Goal: Task Accomplishment & Management: Use online tool/utility

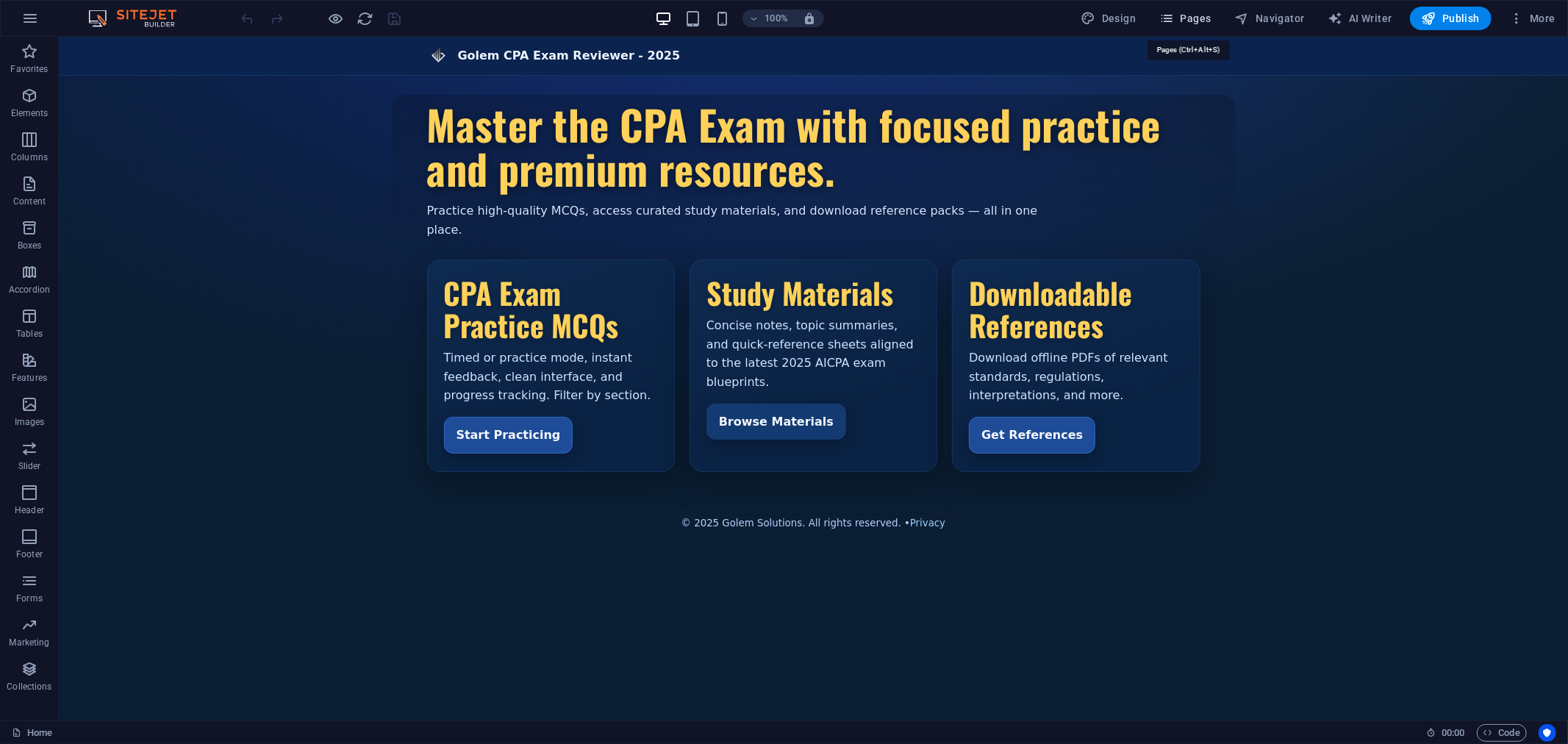
click at [1194, 15] on span "Pages" at bounding box center [1185, 19] width 52 height 15
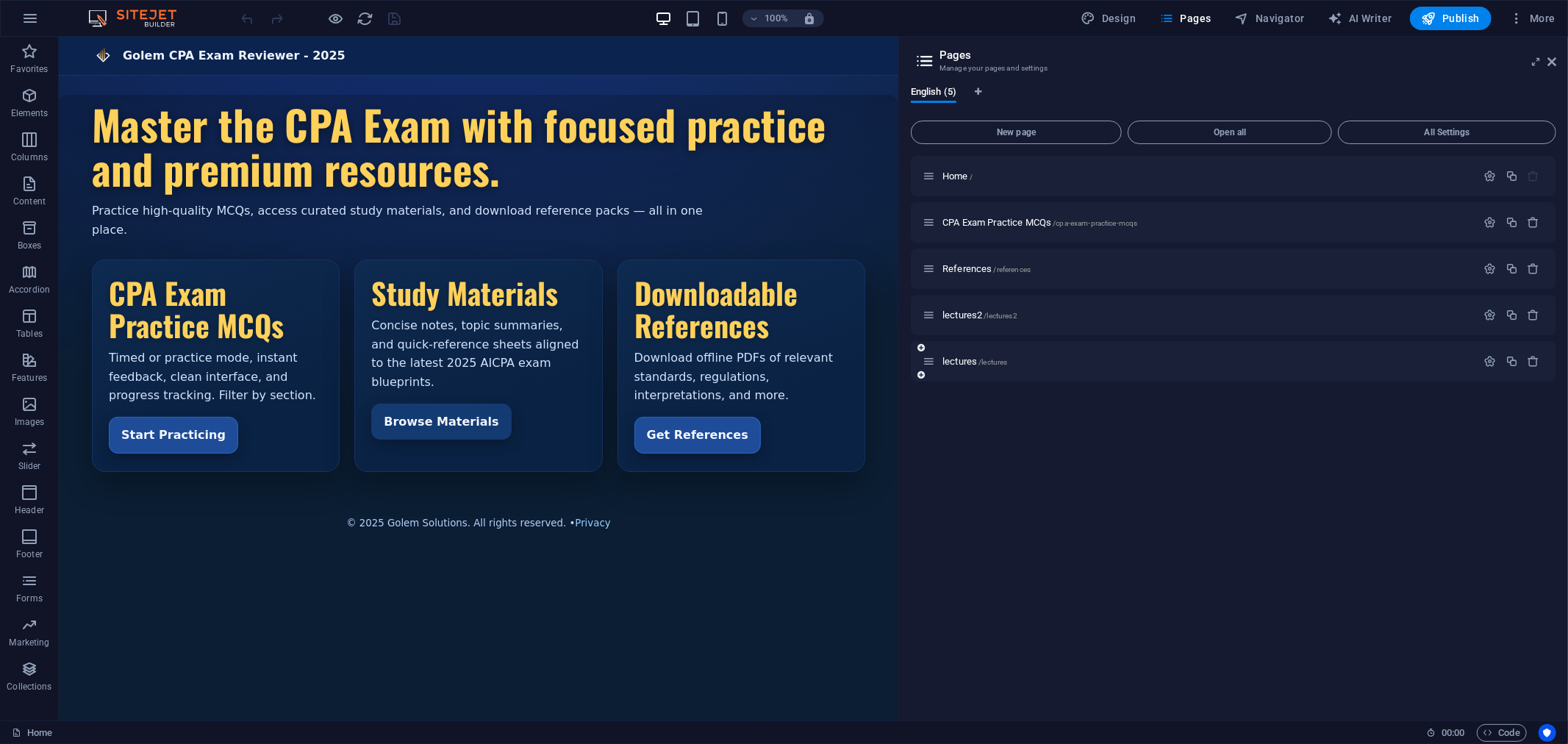
click at [919, 373] on icon at bounding box center [921, 375] width 8 height 9
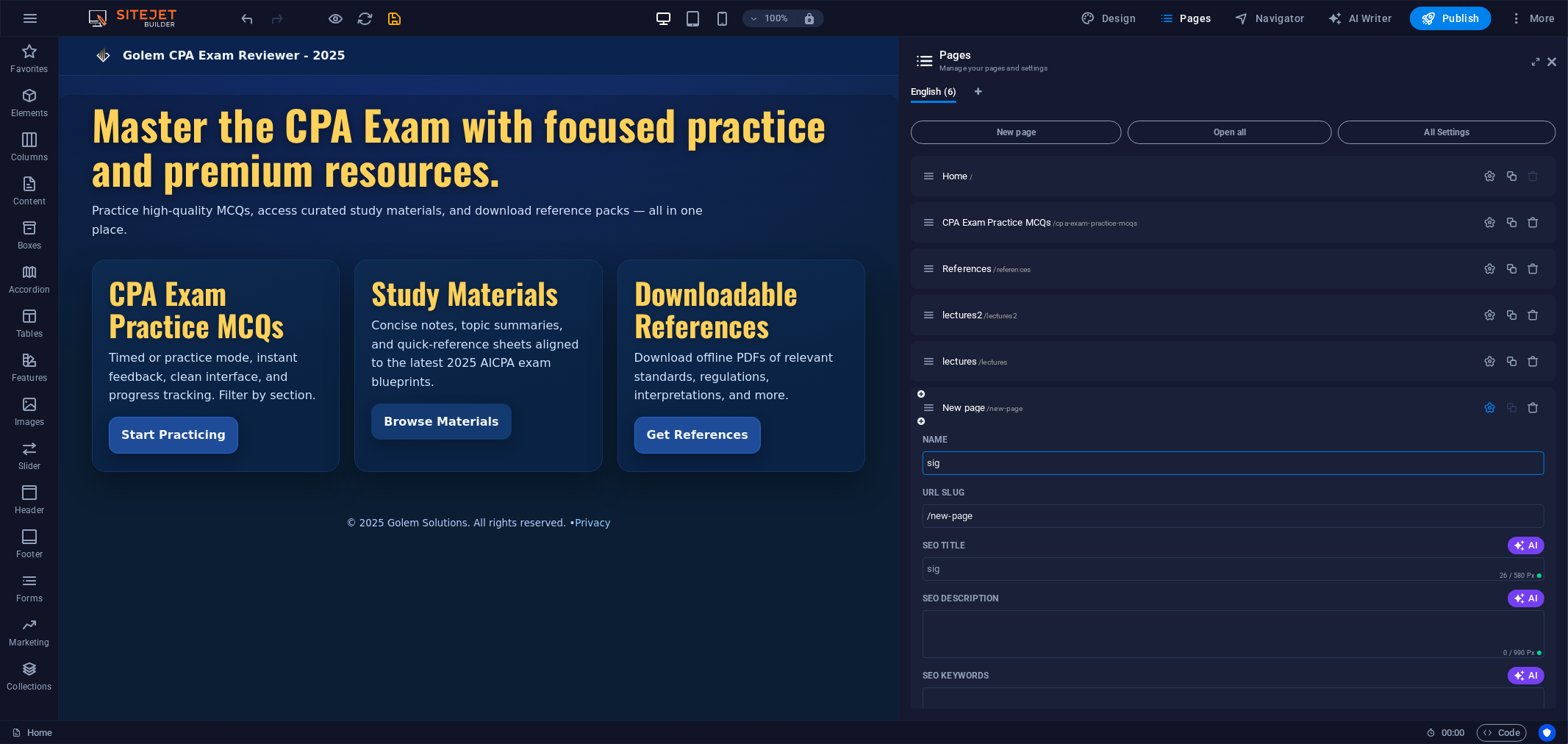
type input "sigu"
type input "/sig"
type input "sigup"
type input "/sigu"
type input "sigup"
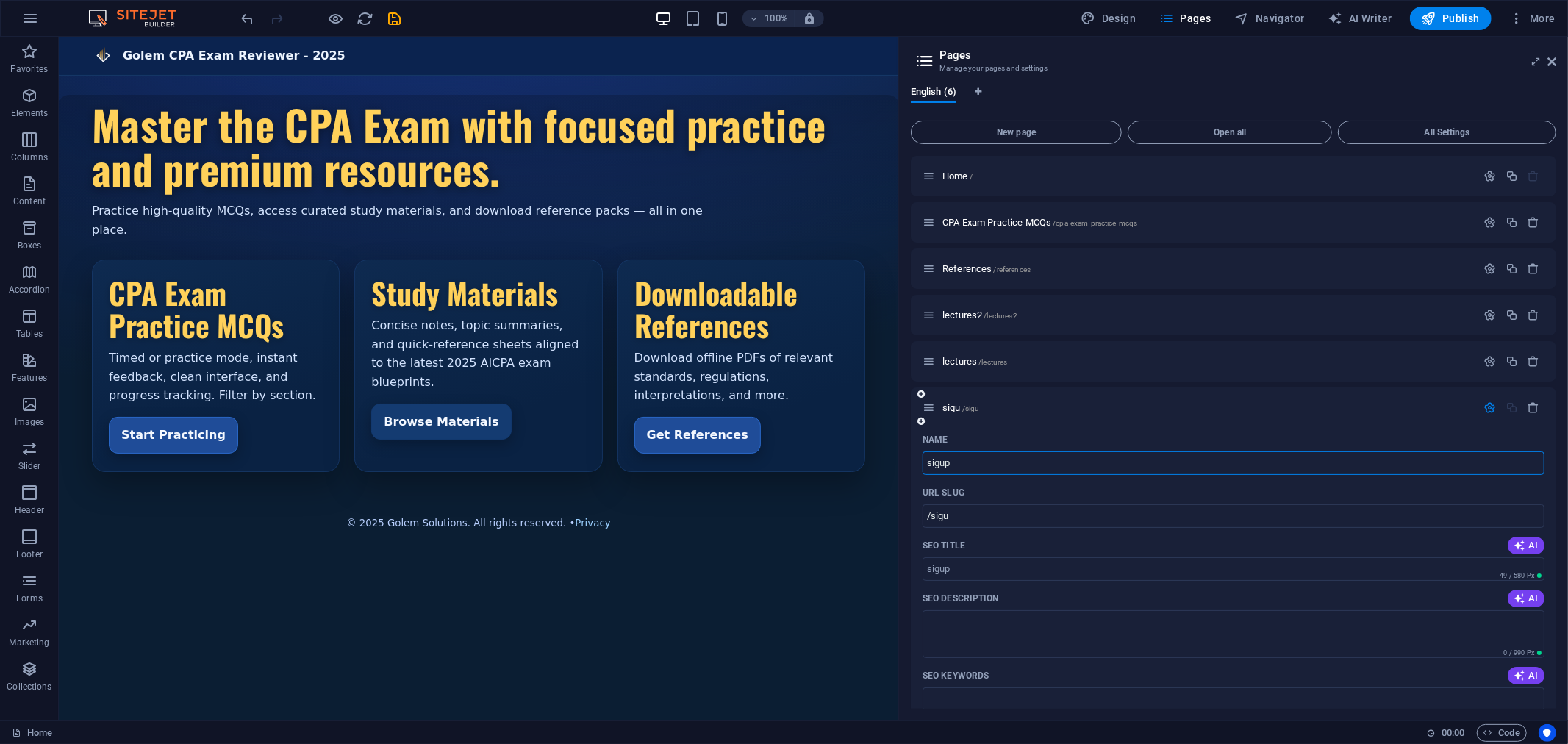
type input "/sigup"
type input "signup"
type input "/signup"
type input "signup"
drag, startPoint x: 398, startPoint y: 15, endPoint x: 481, endPoint y: 44, distance: 87.9
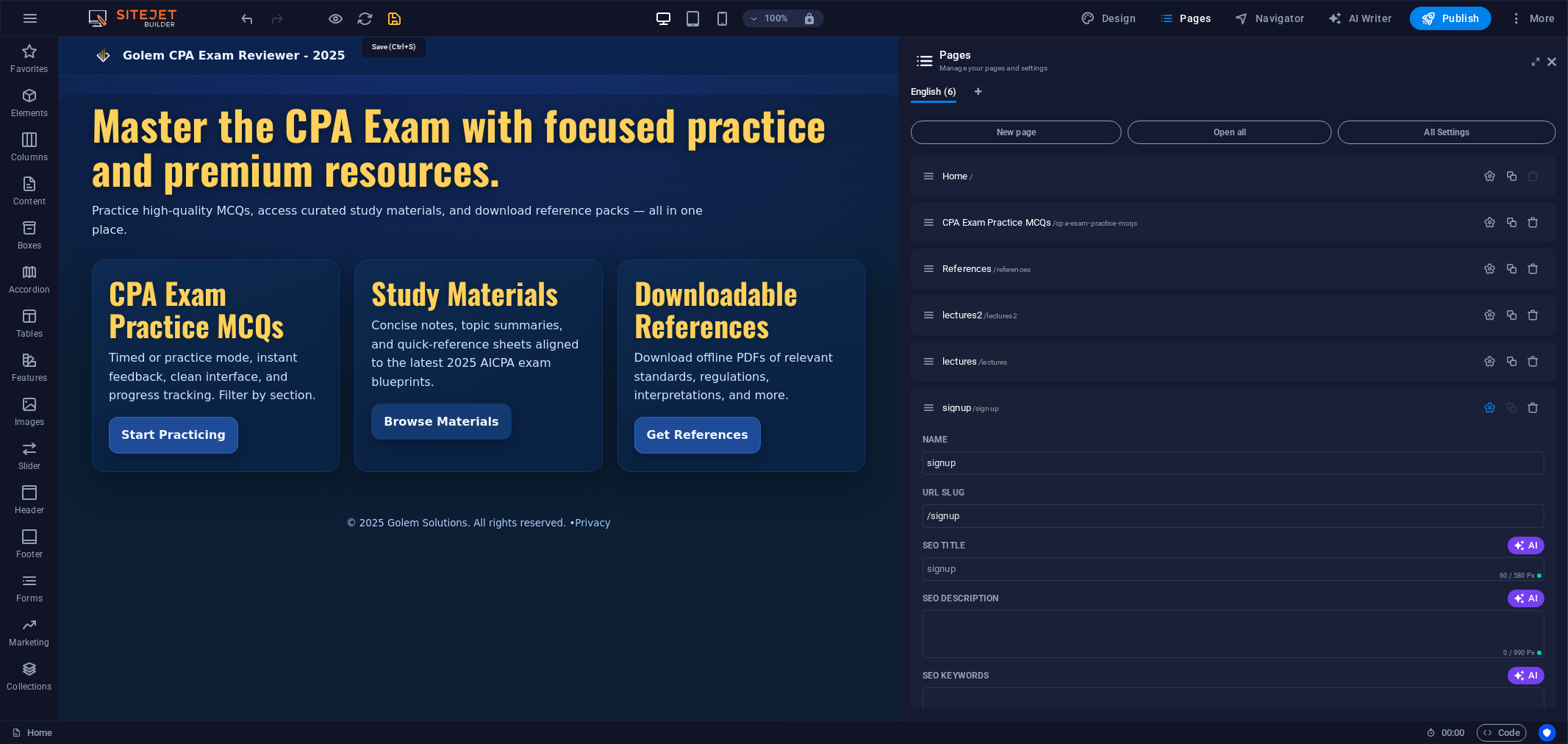
click at [398, 15] on icon "save" at bounding box center [395, 19] width 17 height 17
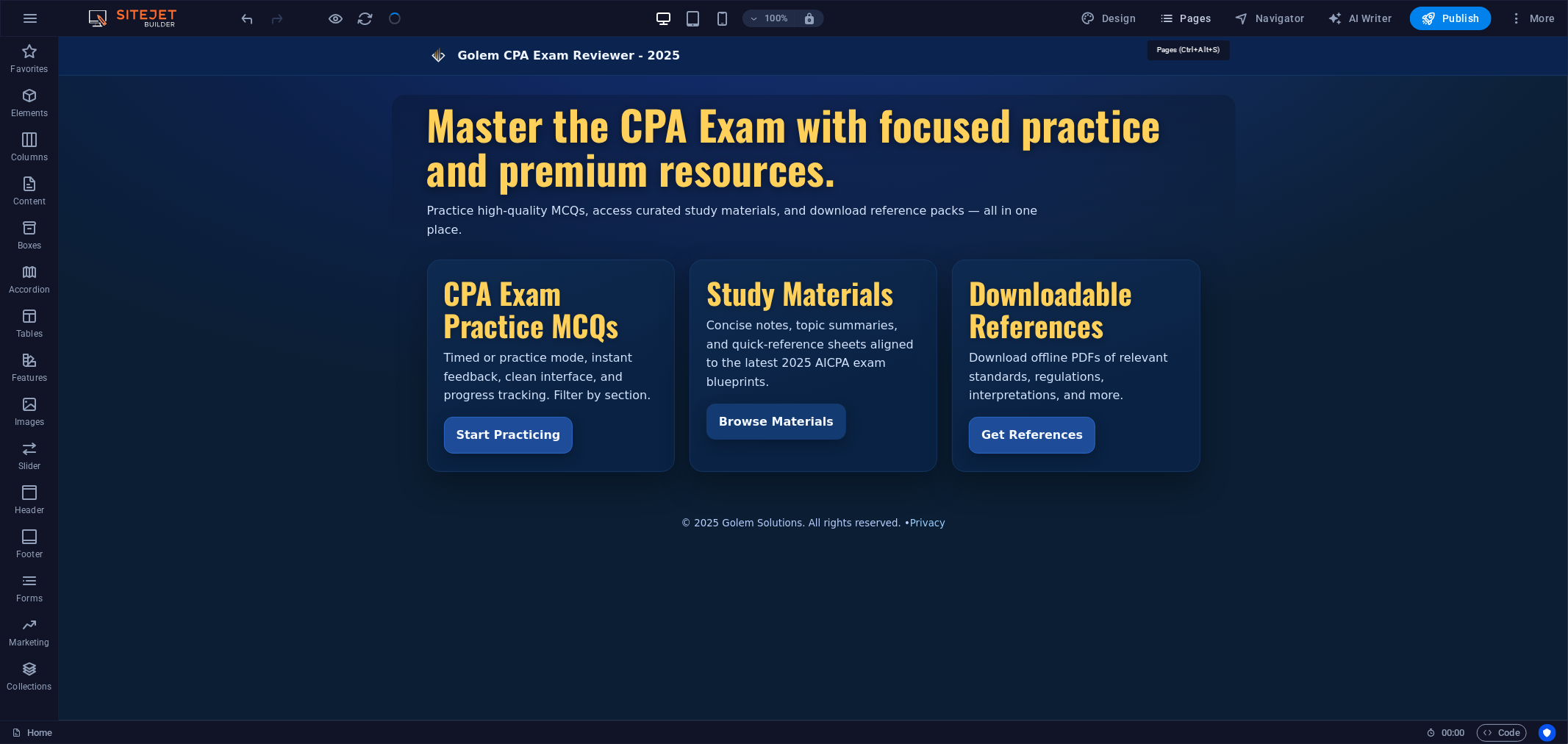
click at [1183, 20] on span "Pages" at bounding box center [1185, 19] width 52 height 15
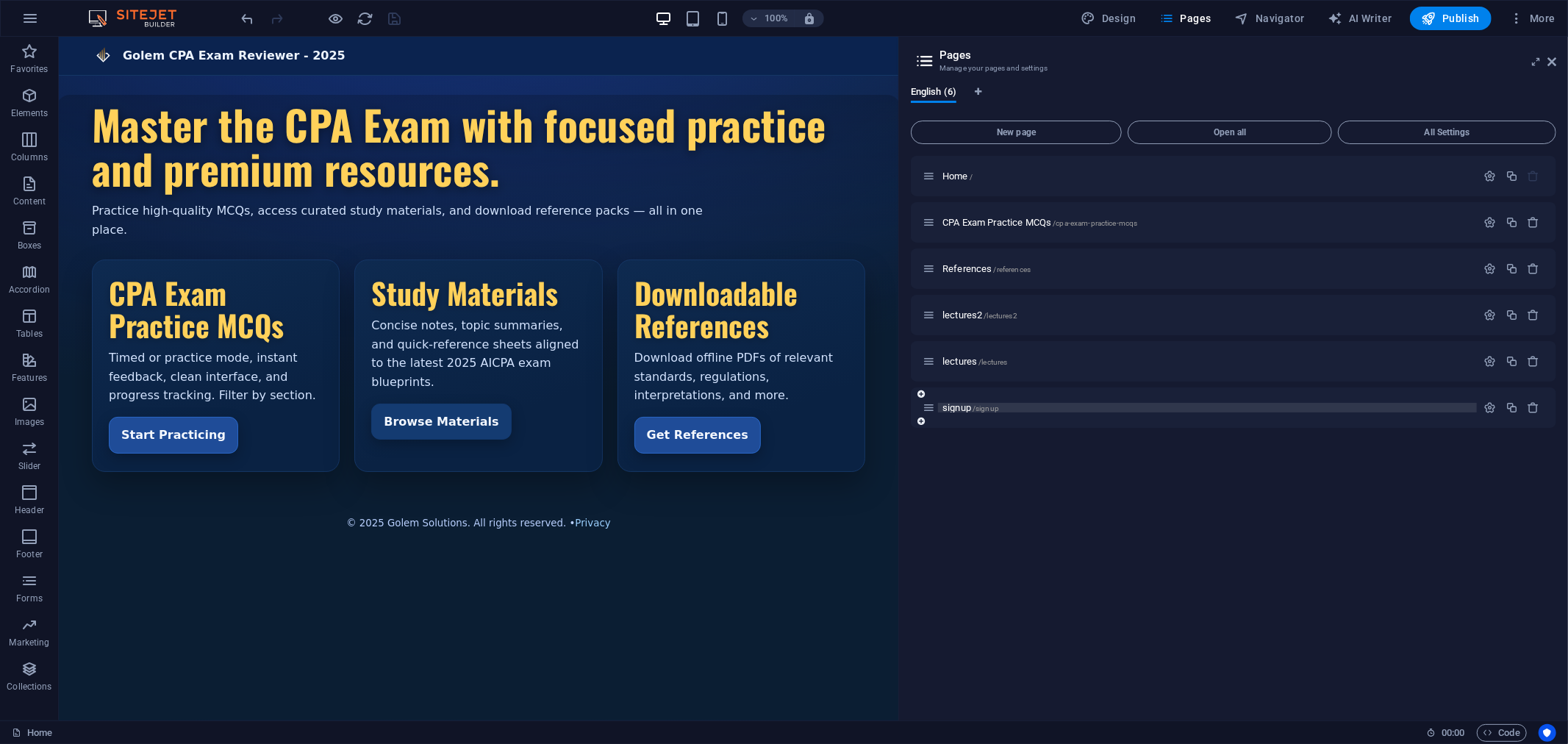
click at [963, 406] on span "signup /signup" at bounding box center [970, 407] width 56 height 11
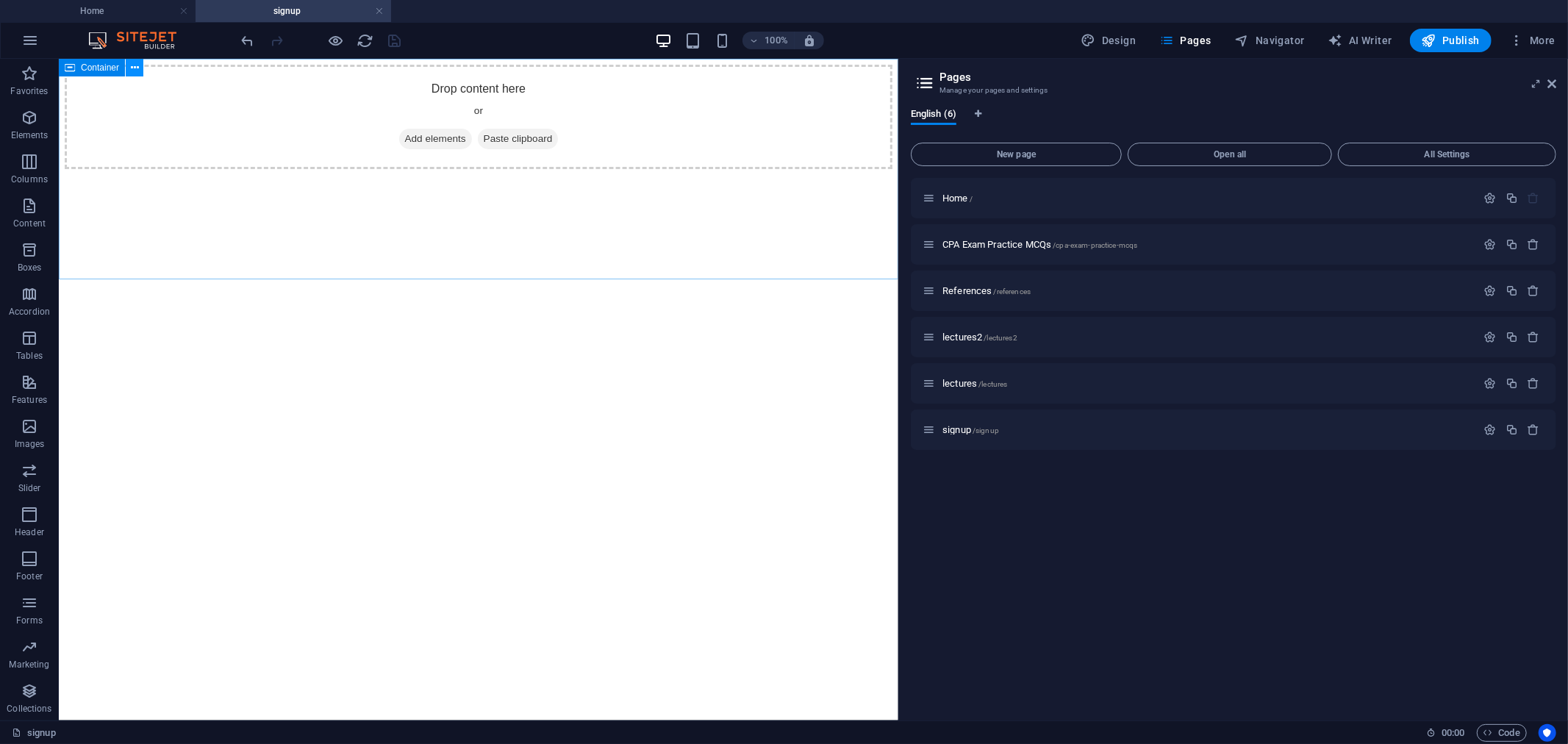
click at [140, 66] on button at bounding box center [135, 68] width 18 height 18
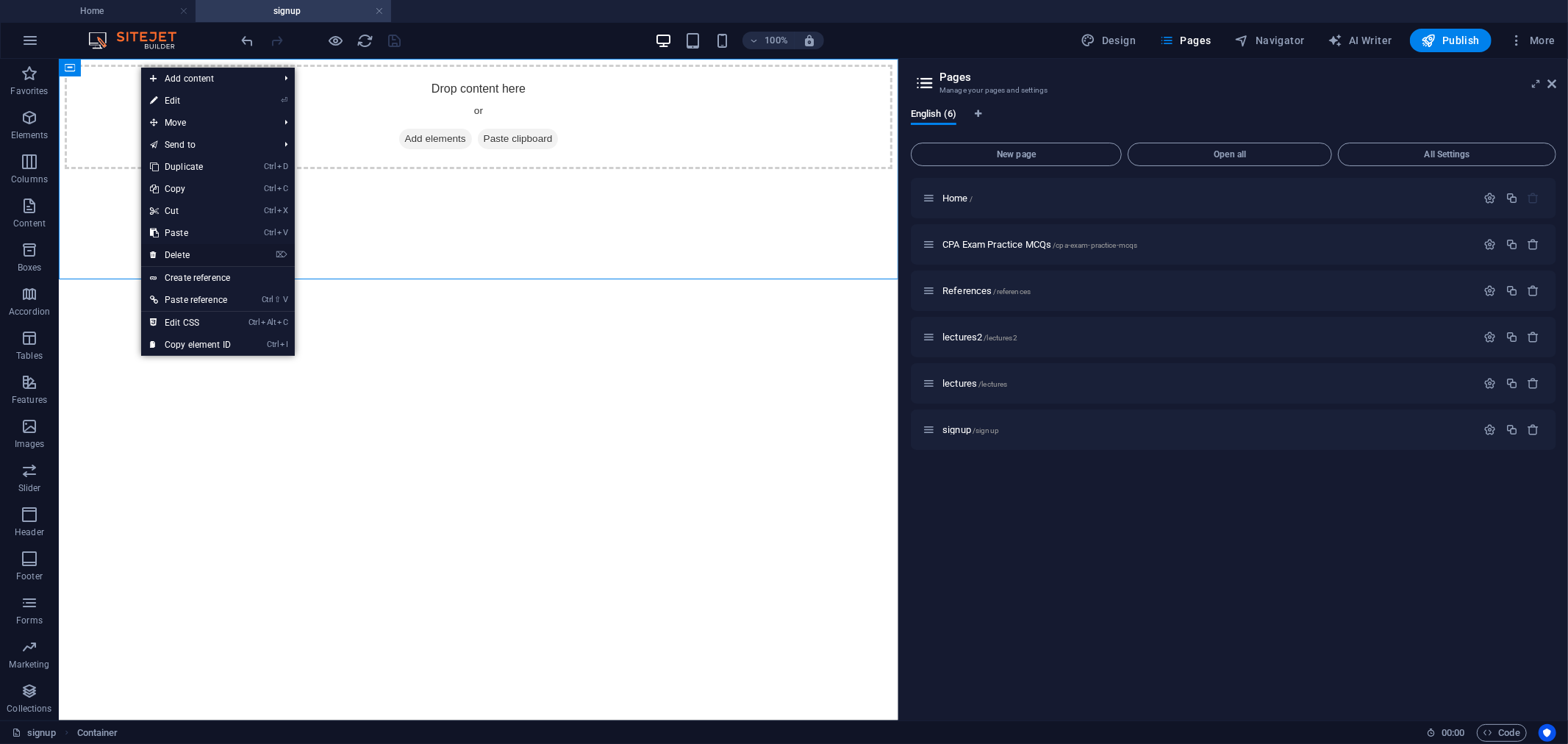
click at [199, 252] on link "⌦ Delete" at bounding box center [190, 254] width 98 height 22
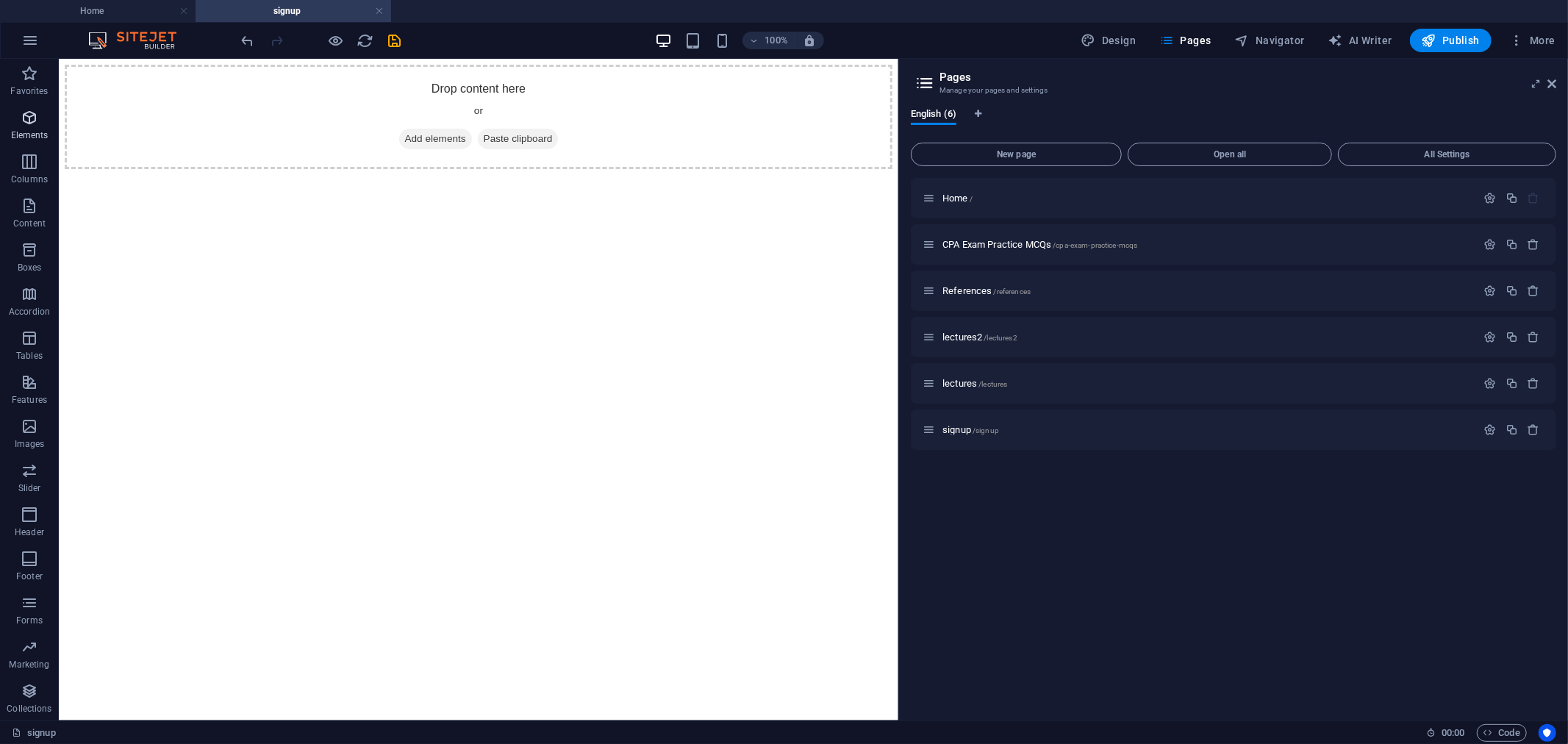
click at [27, 120] on icon "button" at bounding box center [29, 118] width 18 height 18
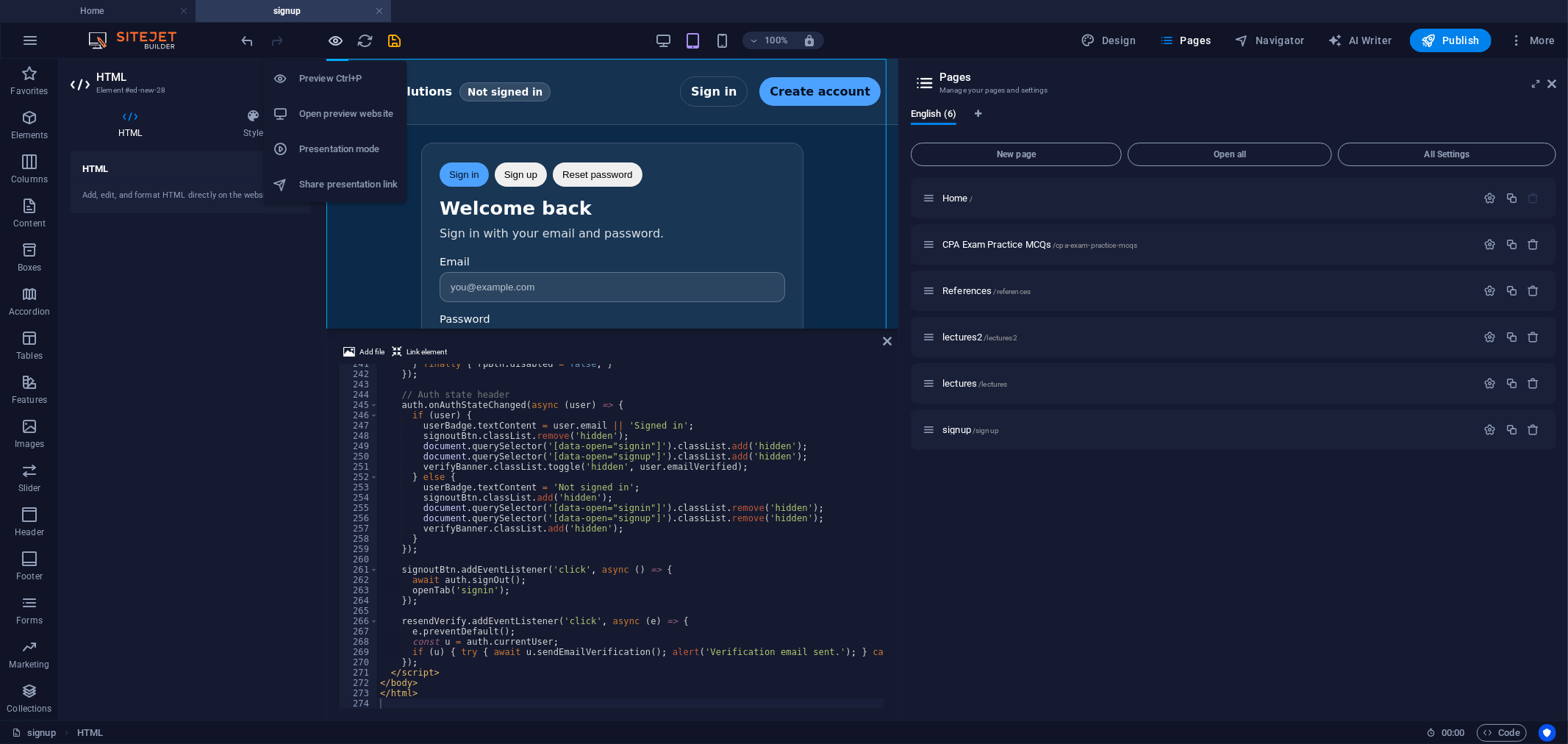
click at [337, 41] on icon "button" at bounding box center [336, 40] width 17 height 17
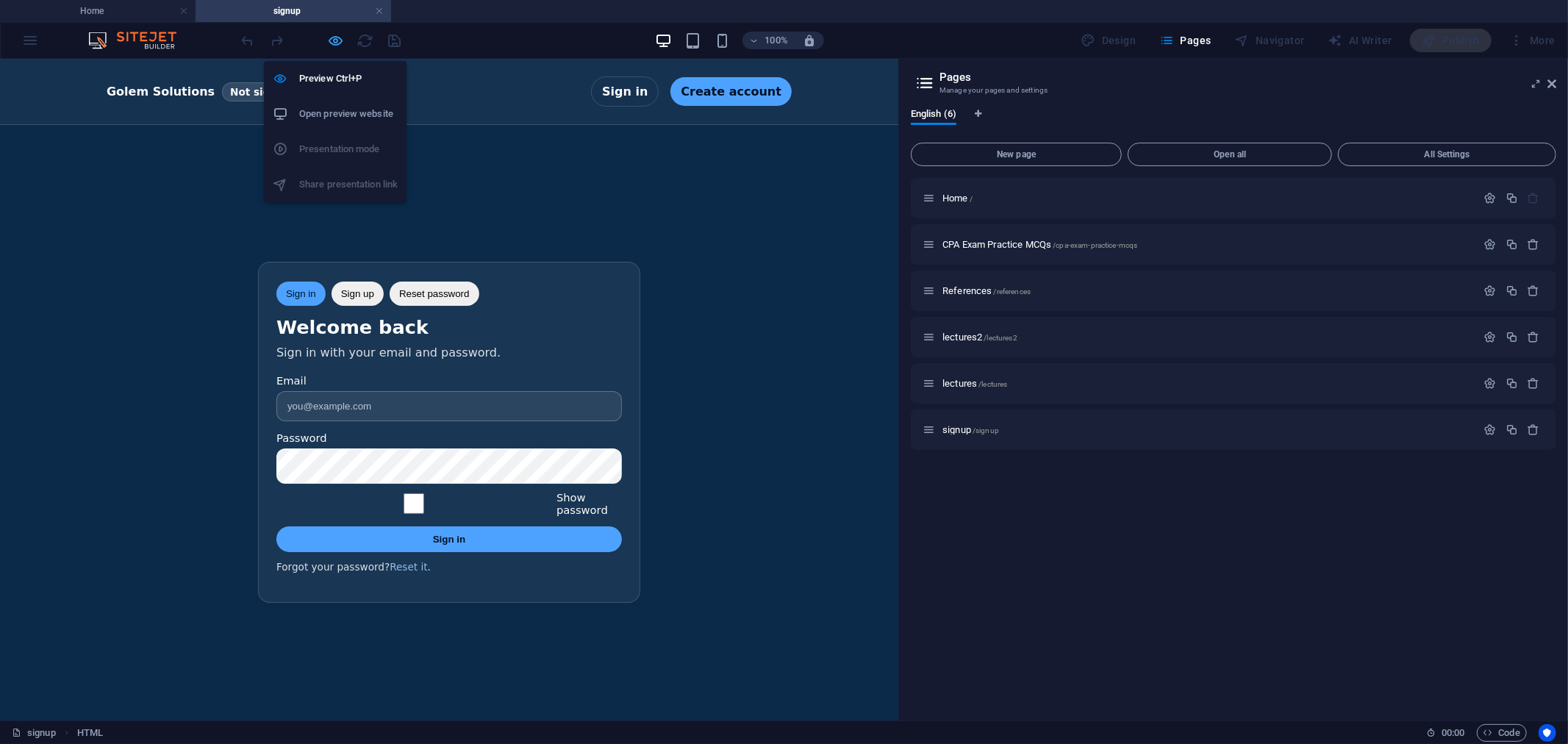
click at [338, 40] on icon "button" at bounding box center [336, 40] width 17 height 17
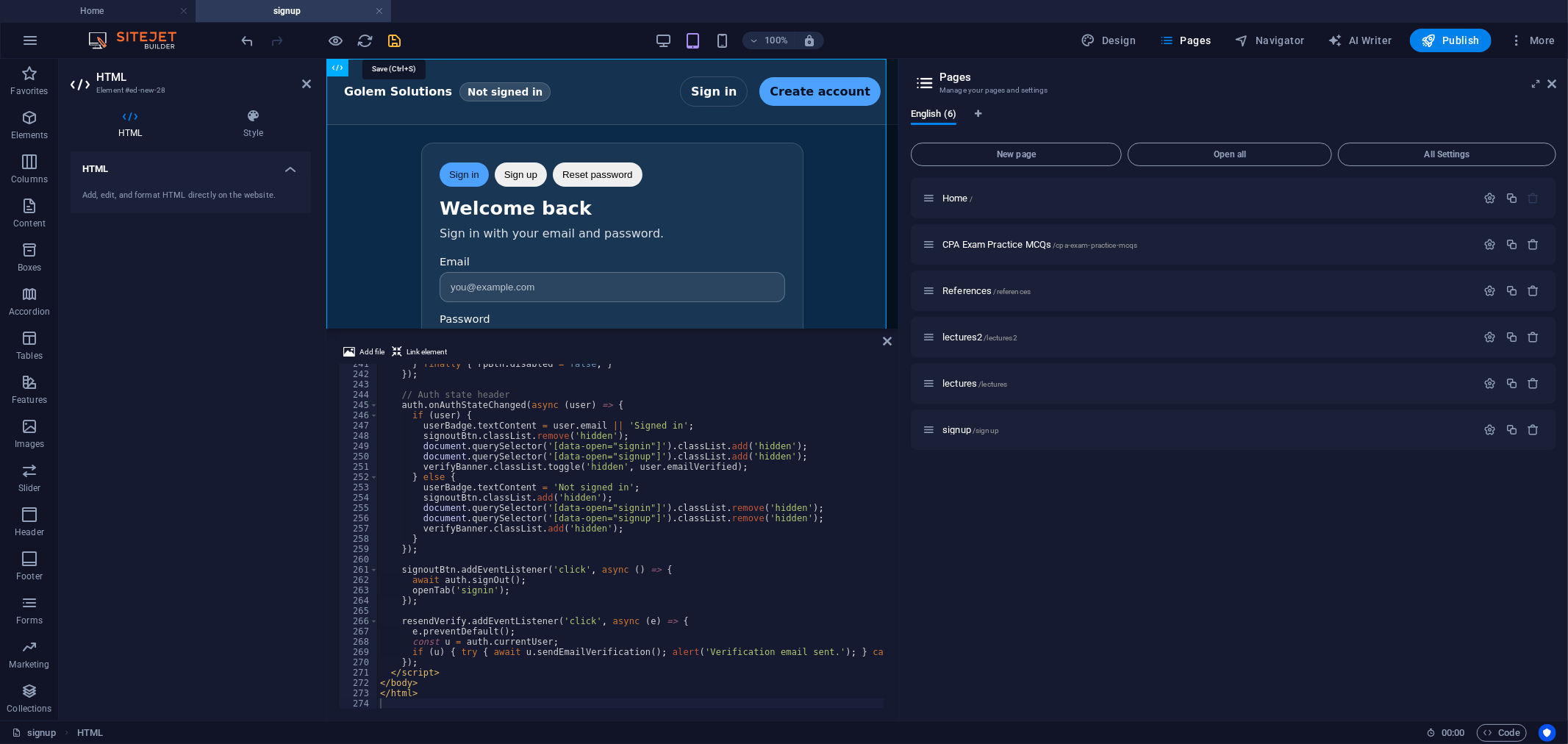
click at [394, 38] on icon "save" at bounding box center [395, 40] width 17 height 17
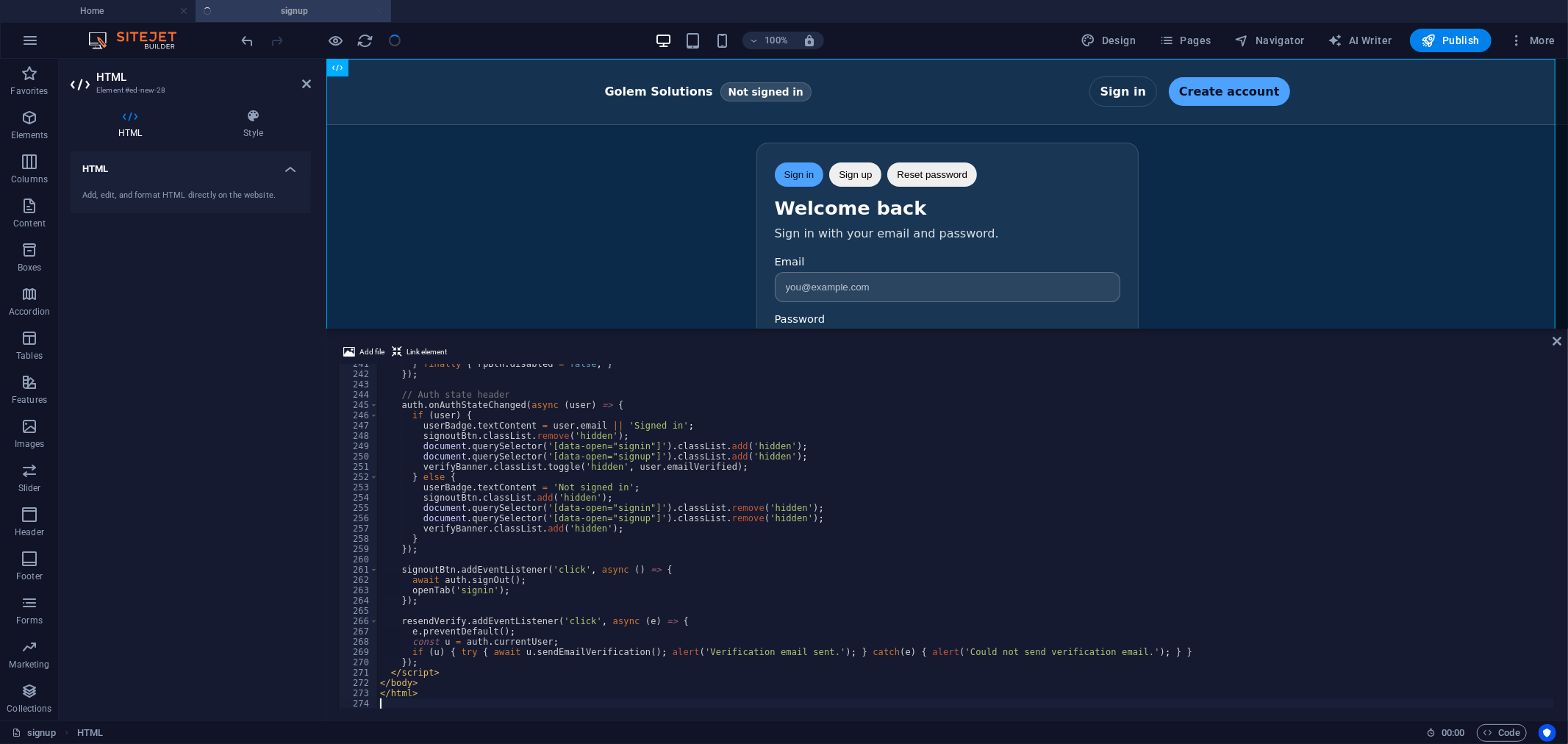
scroll to position [2474, 0]
type textarea "userBadge.textContent = 'Not signed in';"
click at [815, 490] on div "} finally { rpBtn . disabled = false ; } }) ; // Auth state header auth . onAut…" at bounding box center [966, 540] width 1176 height 363
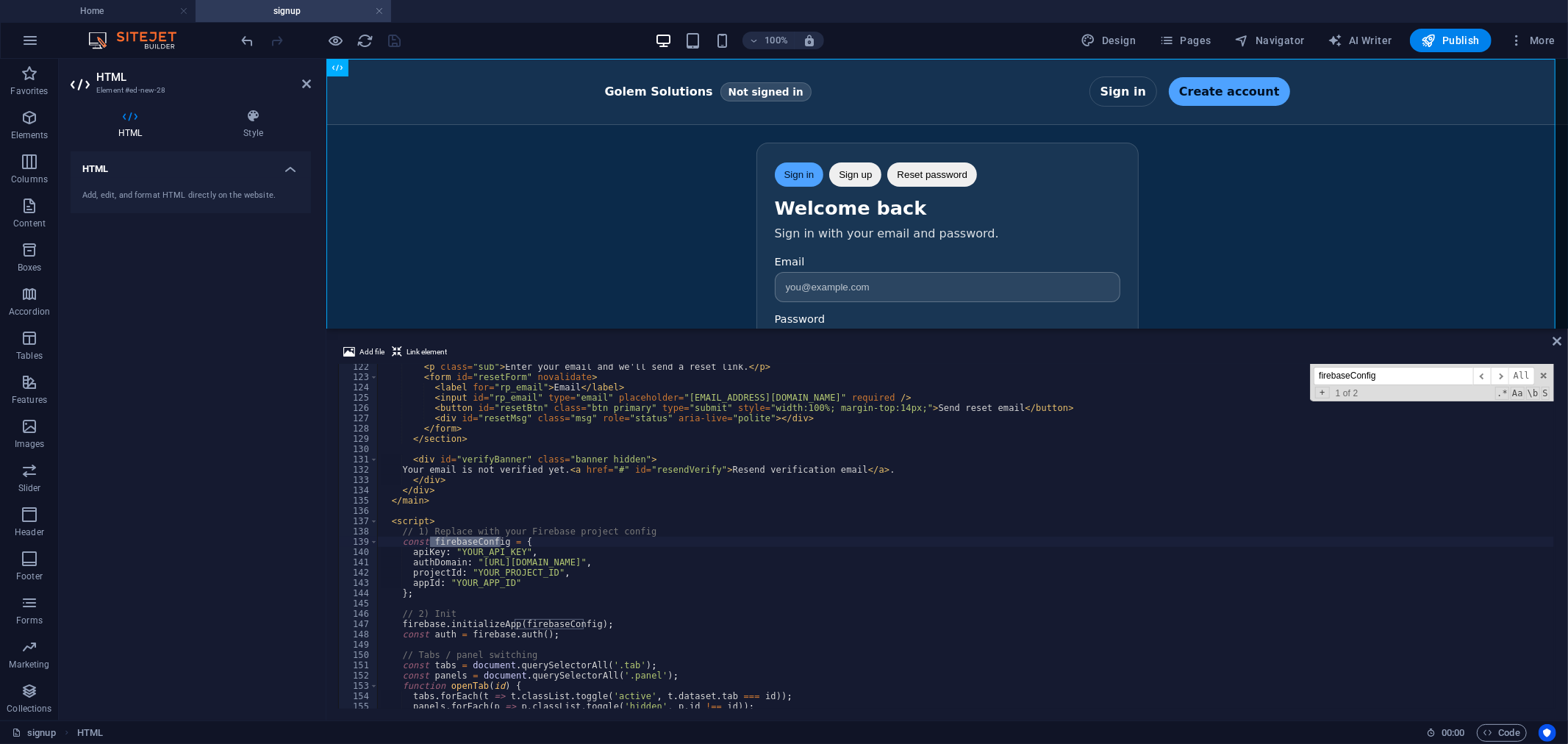
scroll to position [1247, 0]
type input "firebaseConfig"
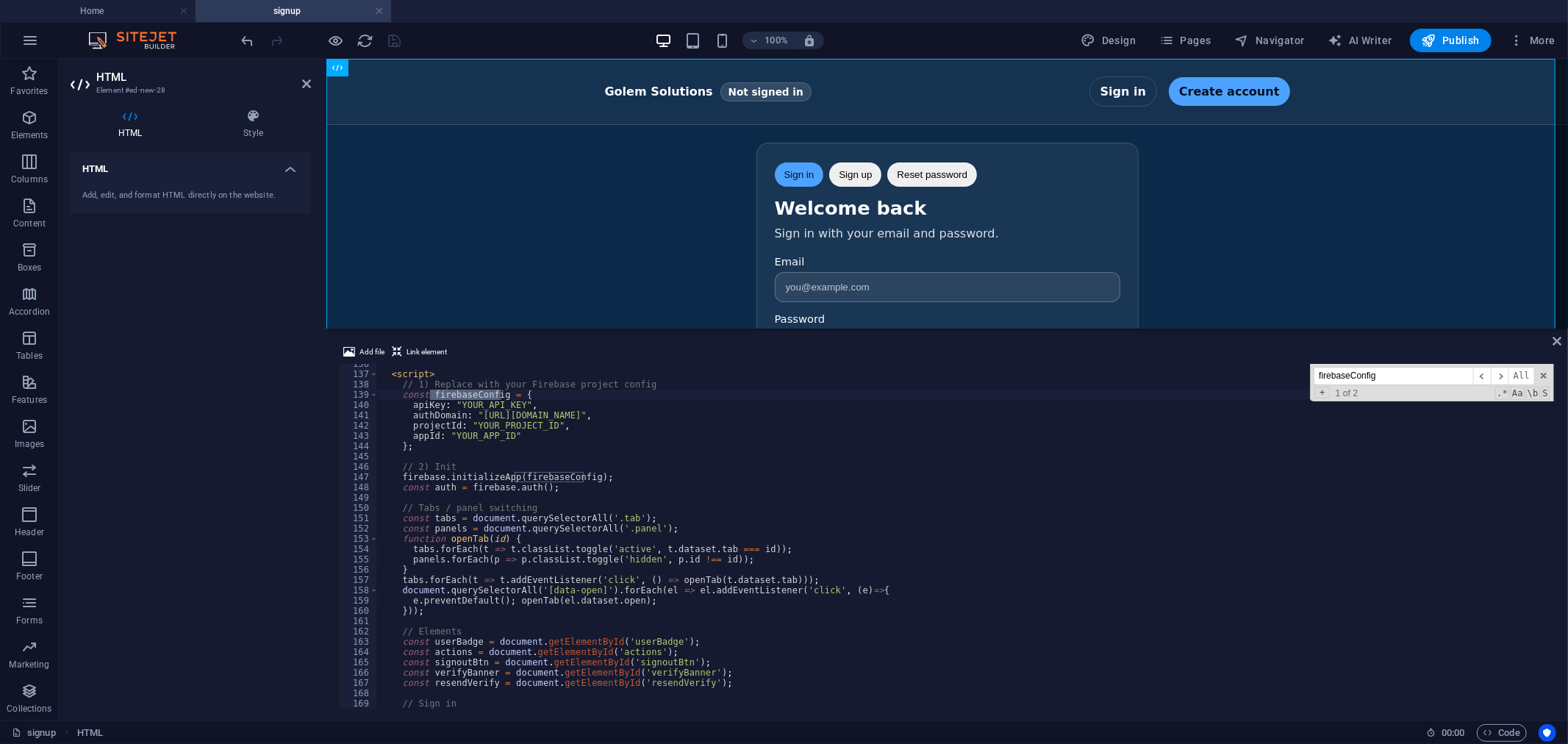
scroll to position [1345, 0]
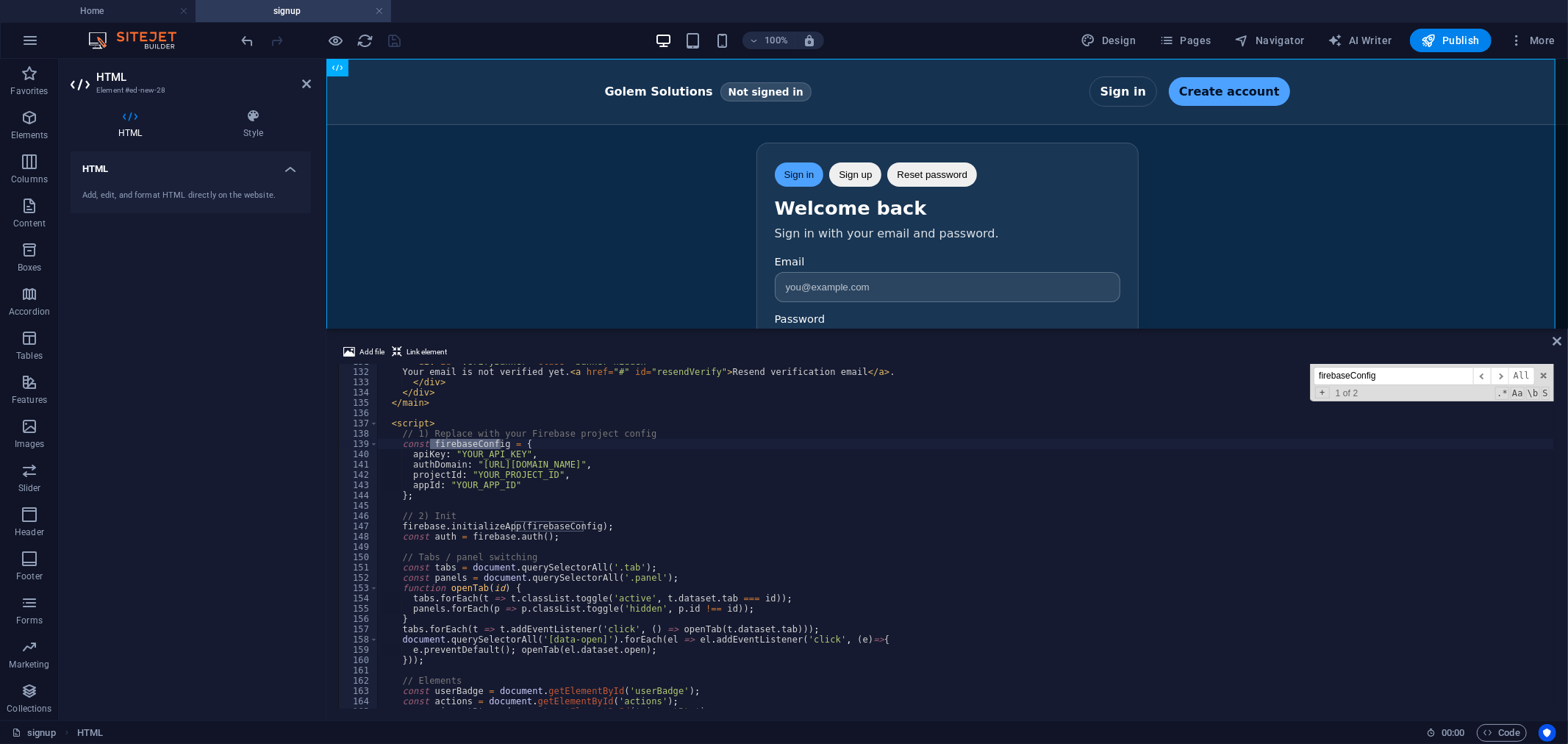
click at [662, 486] on div "< div id = "verifyBanner" class = "banner hidden" > Your email is not verified …" at bounding box center [966, 538] width 1176 height 365
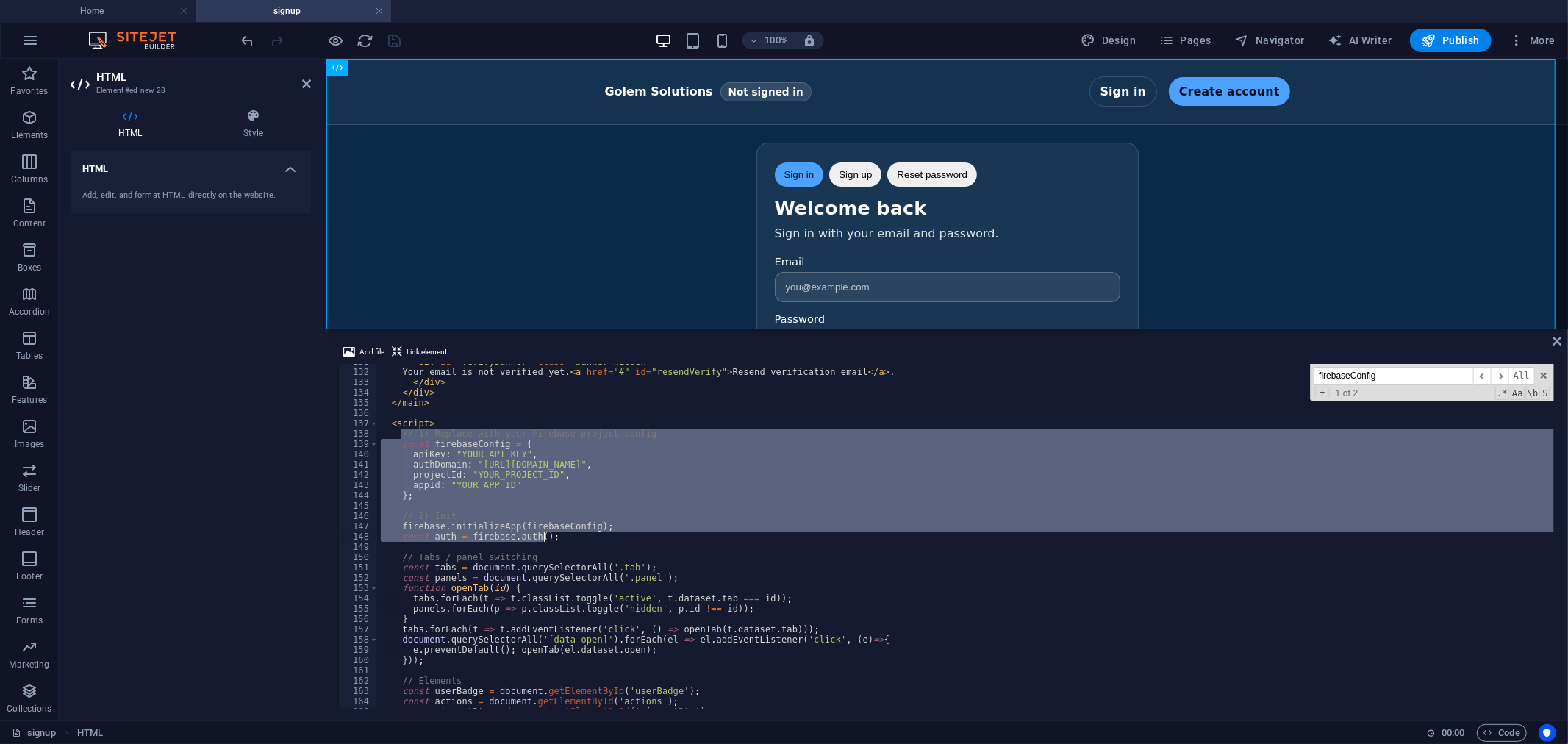
drag, startPoint x: 401, startPoint y: 434, endPoint x: 557, endPoint y: 538, distance: 187.5
click at [557, 538] on div "< div id = "verifyBanner" class = "banner hidden" > Your email is not verified …" at bounding box center [966, 538] width 1176 height 365
click at [414, 434] on div "< div id = "verifyBanner" class = "banner hidden" > Your email is not verified …" at bounding box center [966, 536] width 1176 height 345
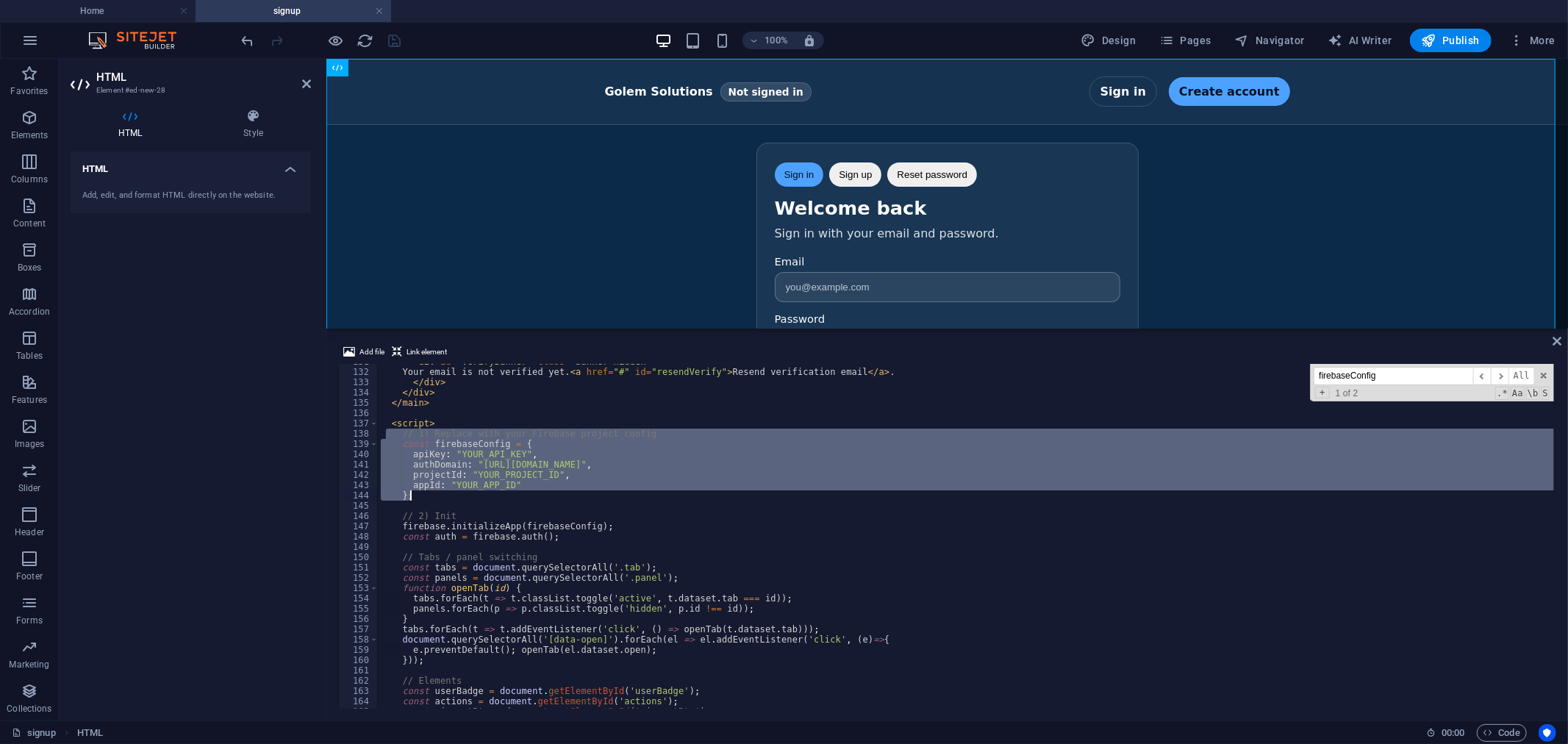
drag, startPoint x: 383, startPoint y: 434, endPoint x: 397, endPoint y: 439, distance: 14.9
click at [520, 482] on div "< div id = "verifyBanner" class = "banner hidden" > Your email is not verified …" at bounding box center [966, 538] width 1176 height 365
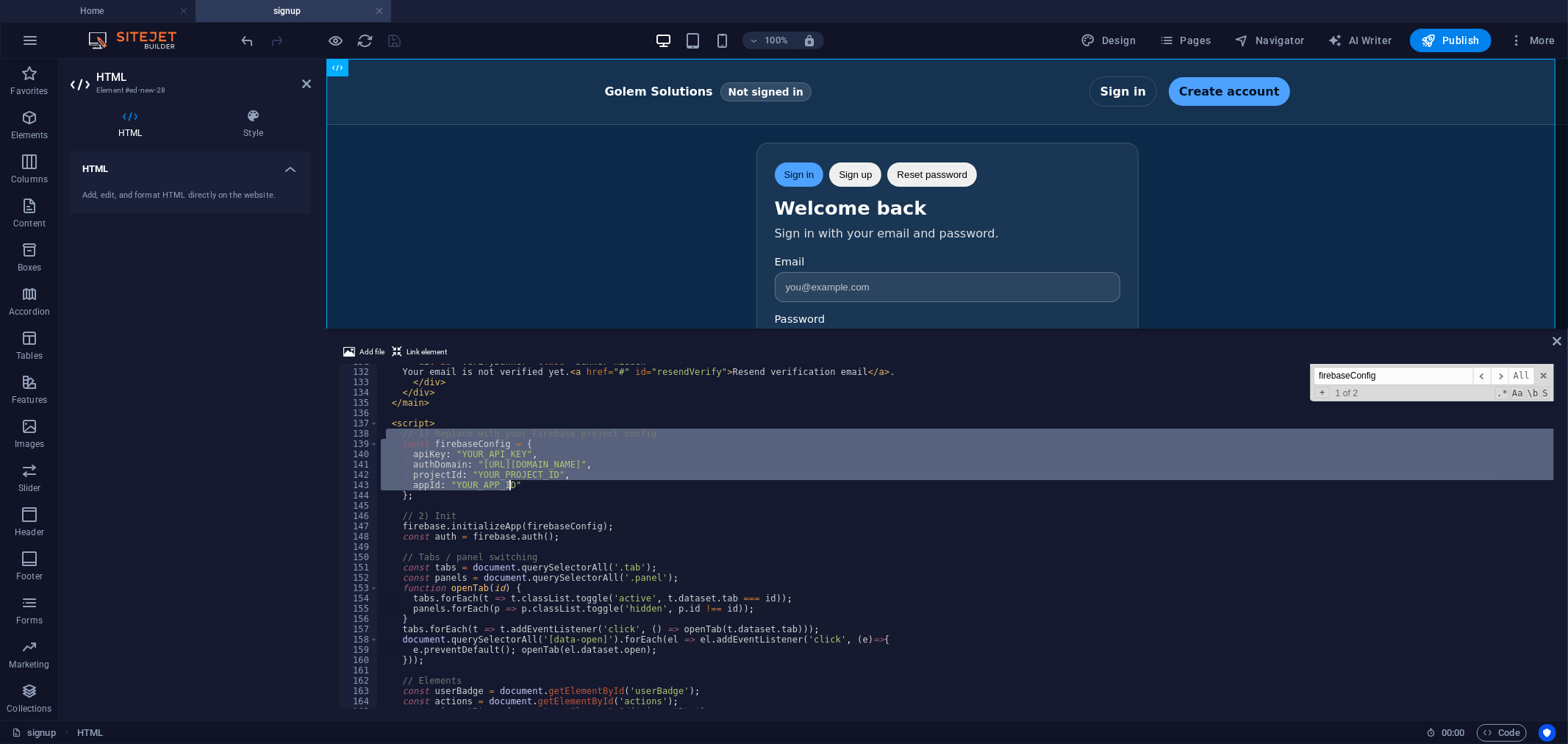
click at [395, 434] on div "< div id = "verifyBanner" class = "banner hidden" > Your email is not verified …" at bounding box center [966, 536] width 1176 height 345
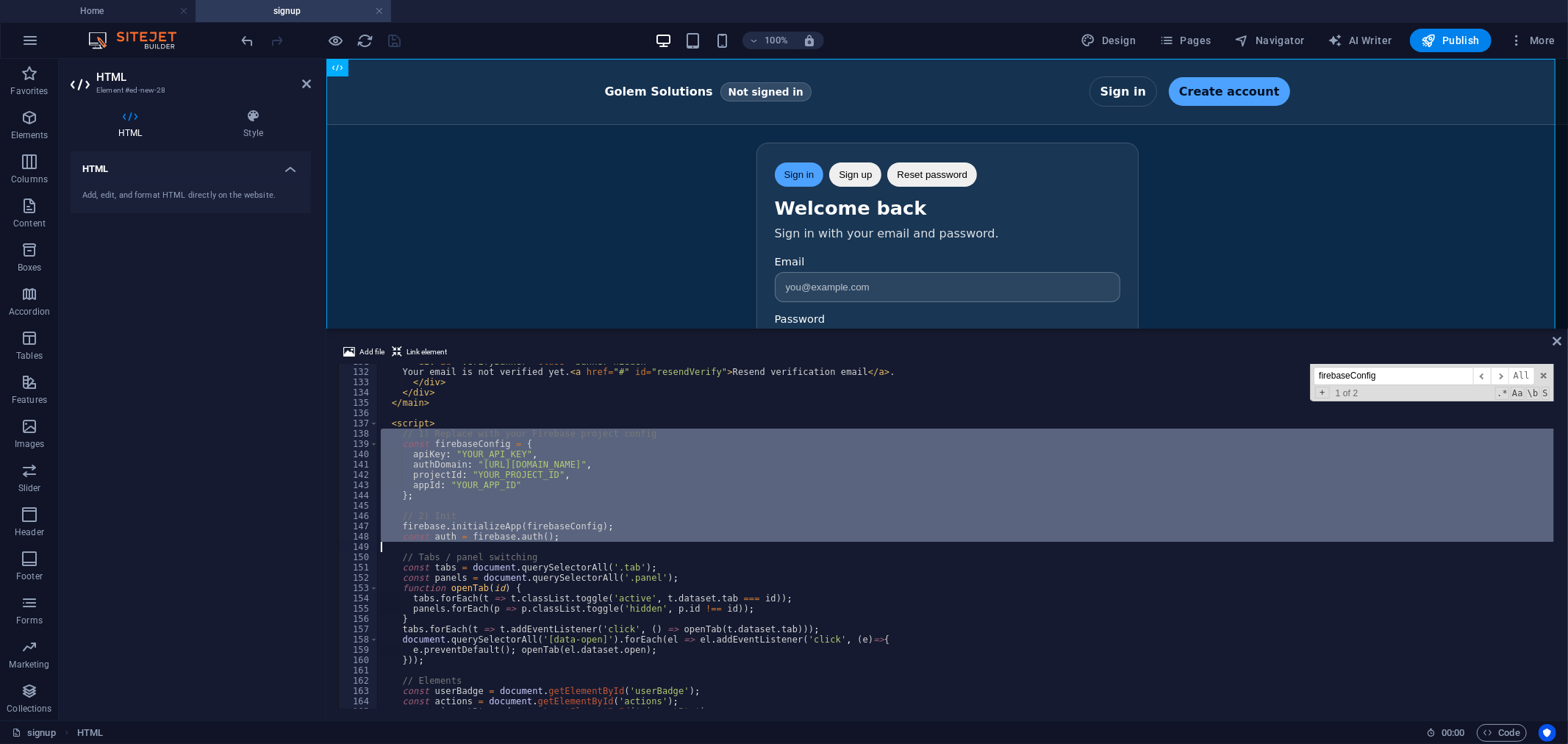
drag, startPoint x: 380, startPoint y: 431, endPoint x: 650, endPoint y: 547, distance: 293.9
click at [650, 547] on div "< div id = "verifyBanner" class = "banner hidden" > Your email is not verified …" at bounding box center [966, 538] width 1176 height 365
paste textarea "const analytics = getAnalytics(app);"
type textarea "const analytics = getAnalytics(app);"
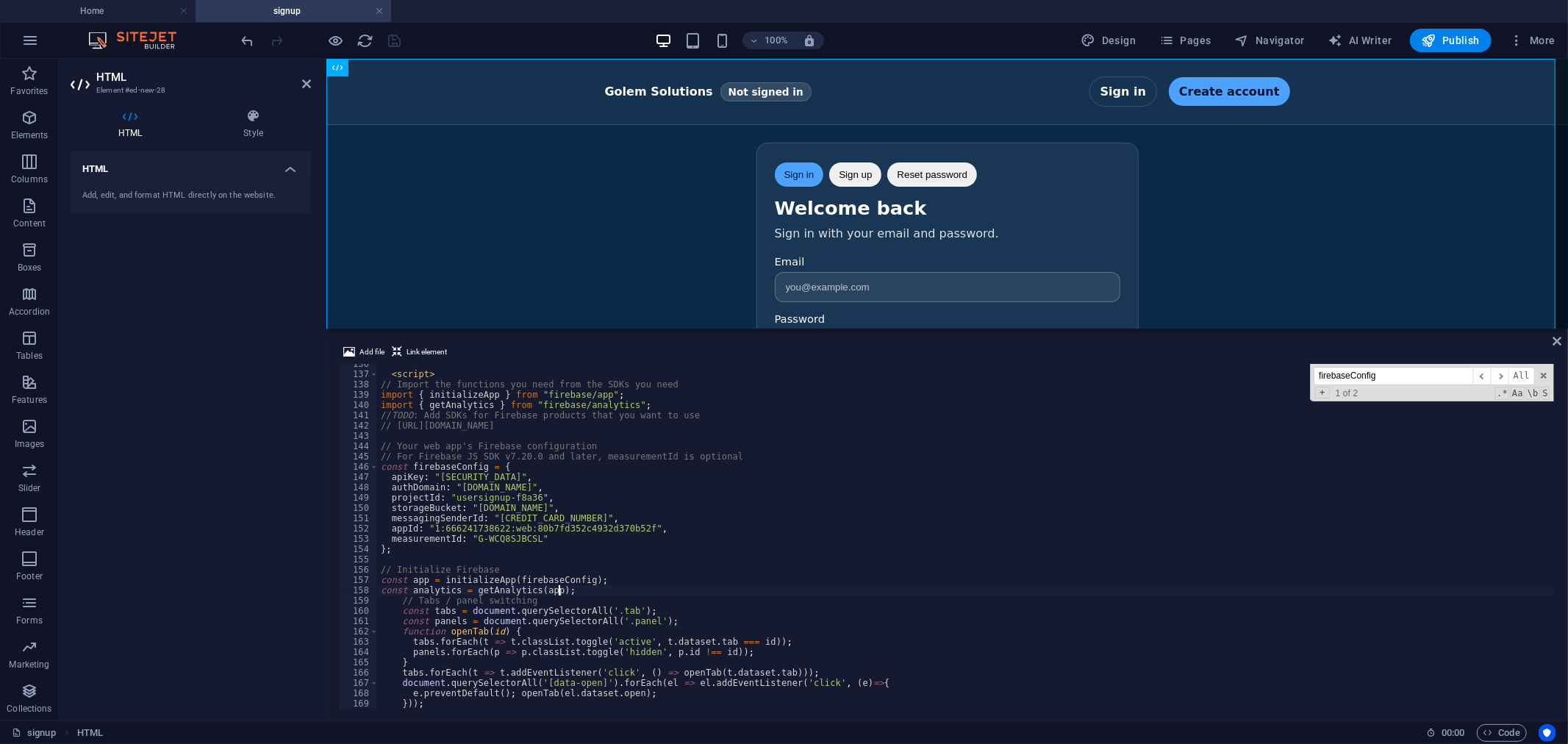
scroll to position [1442, 0]
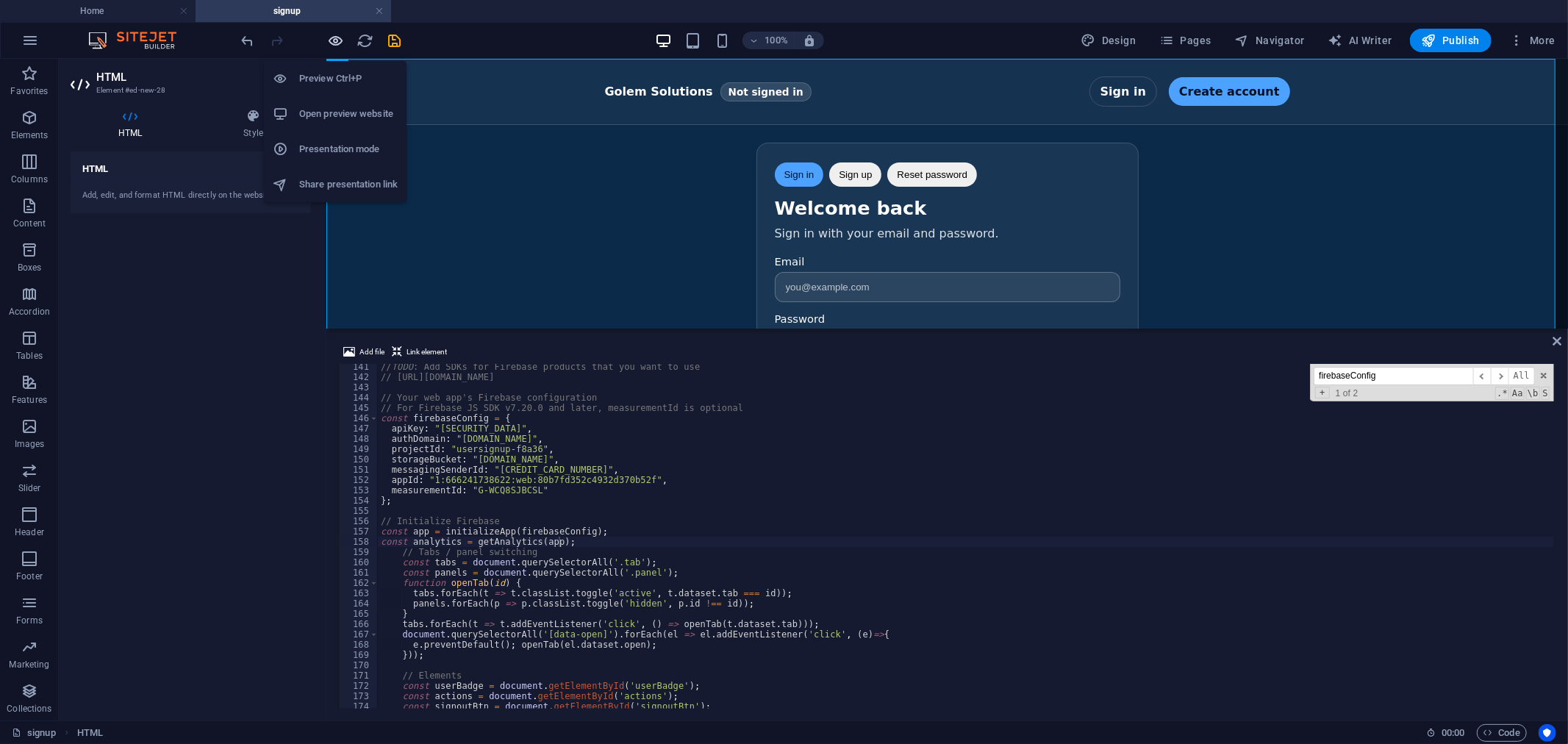
click at [344, 34] on span "button" at bounding box center [336, 40] width 18 height 17
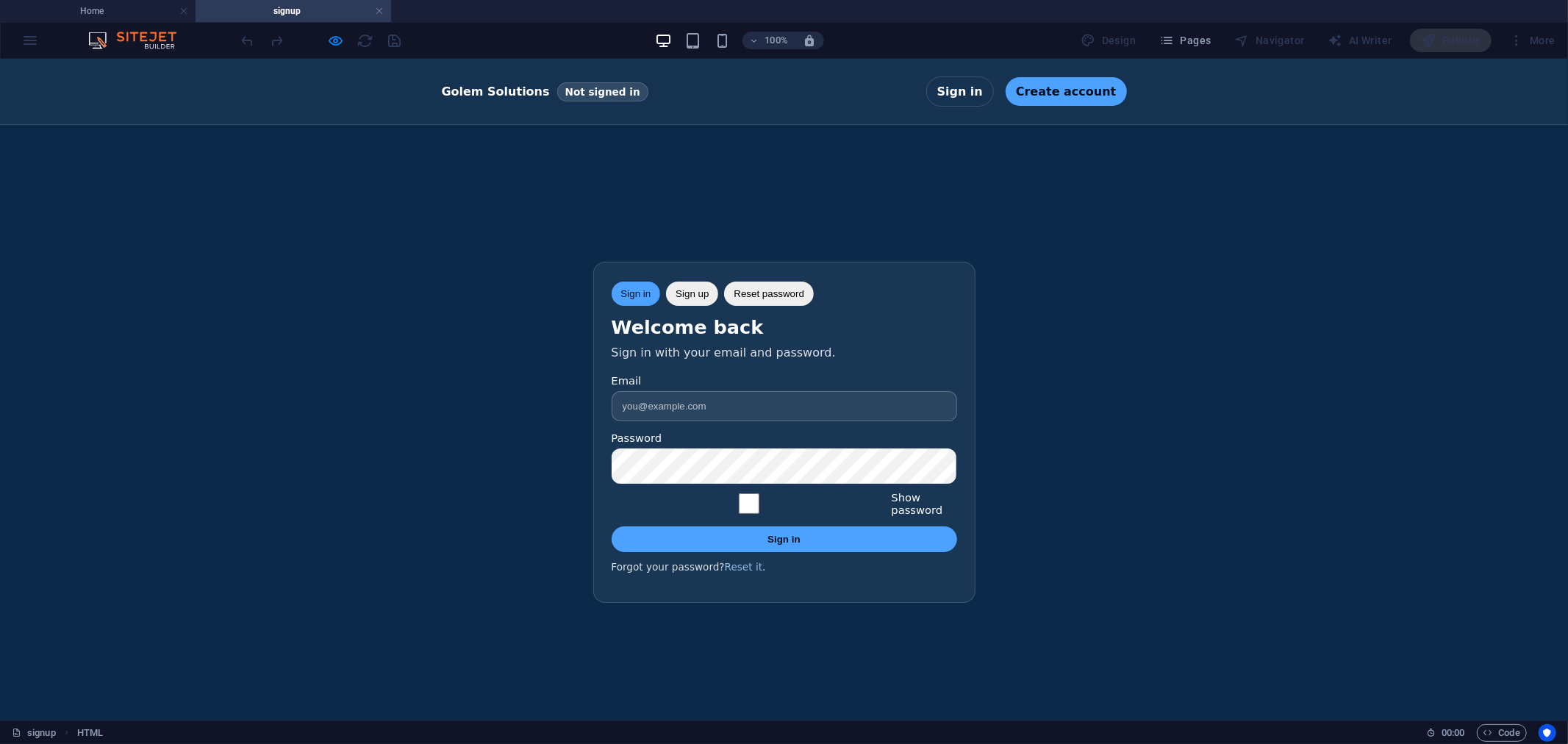
click at [443, 43] on div "100% Design Pages Navigator AI Writer Publish More" at bounding box center [900, 40] width 1323 height 23
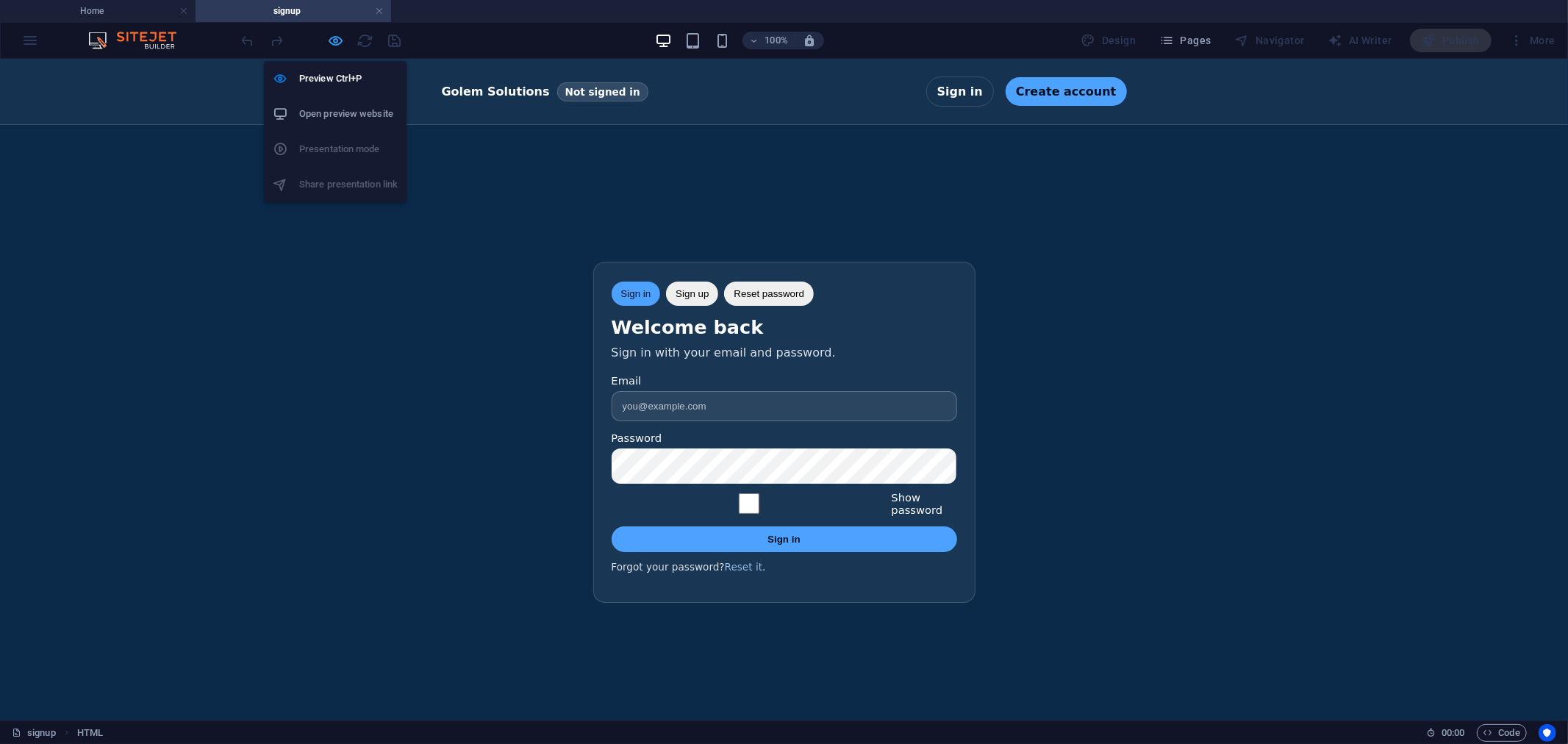
click at [335, 38] on icon "button" at bounding box center [336, 40] width 17 height 17
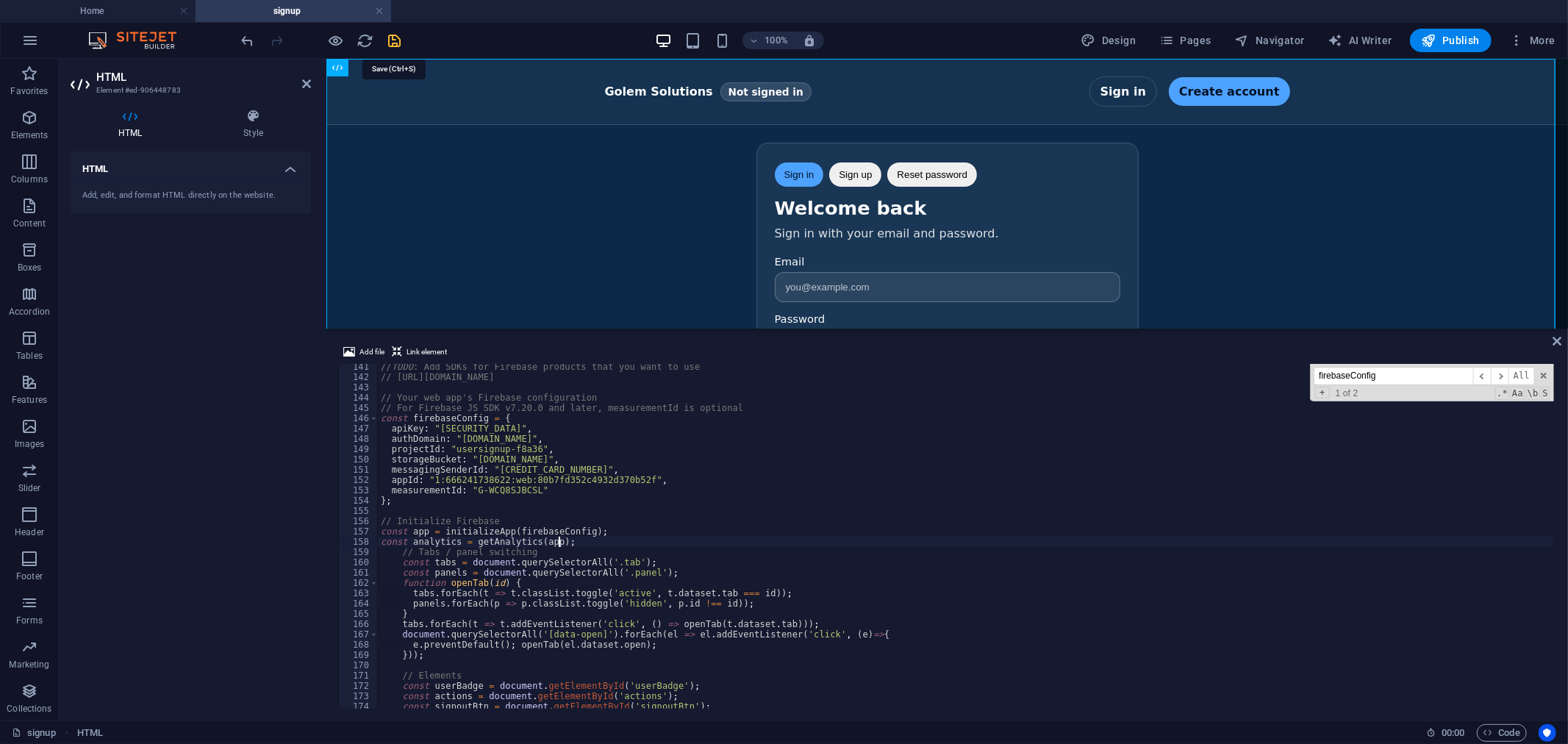
click at [395, 38] on icon "save" at bounding box center [395, 40] width 17 height 17
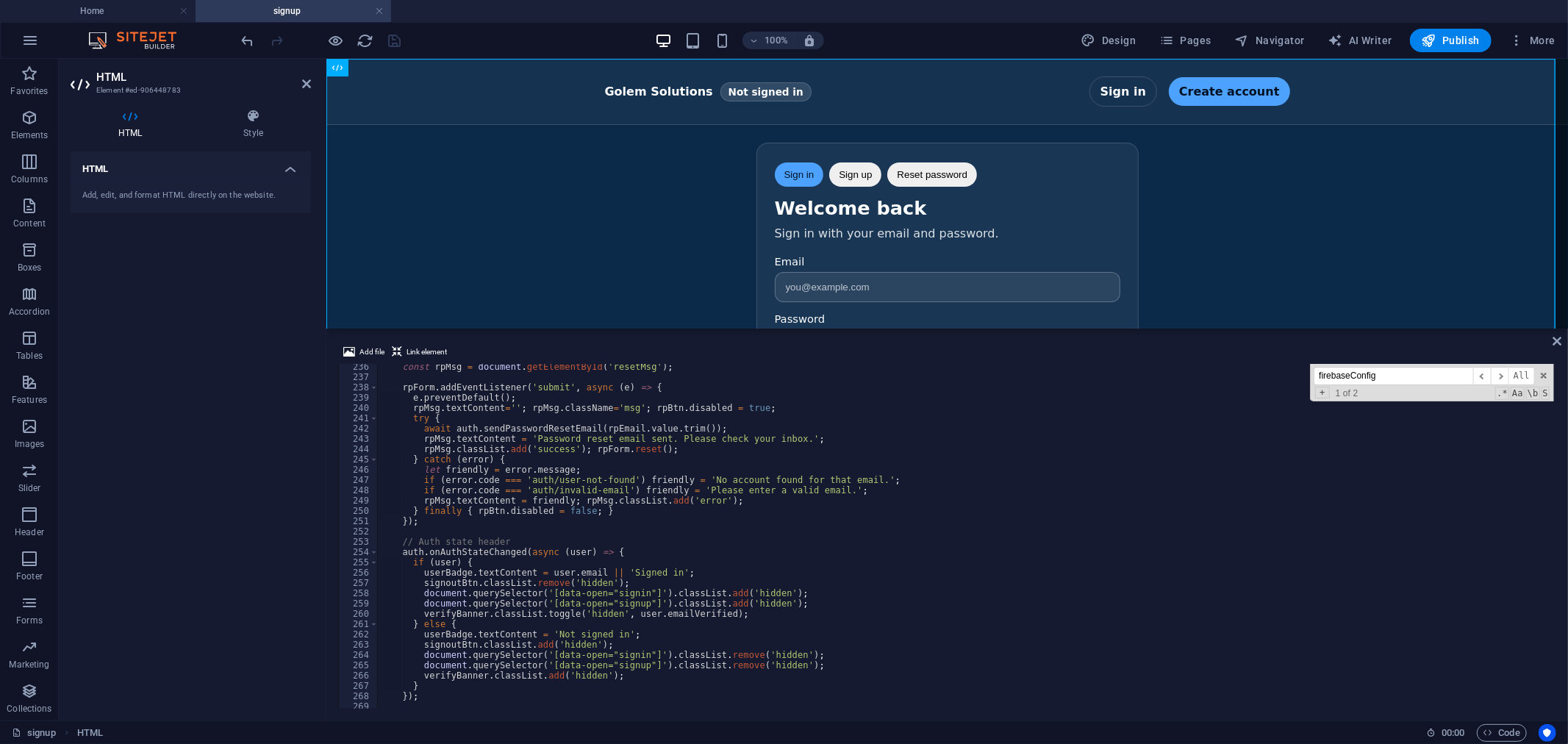
scroll to position [2518, 0]
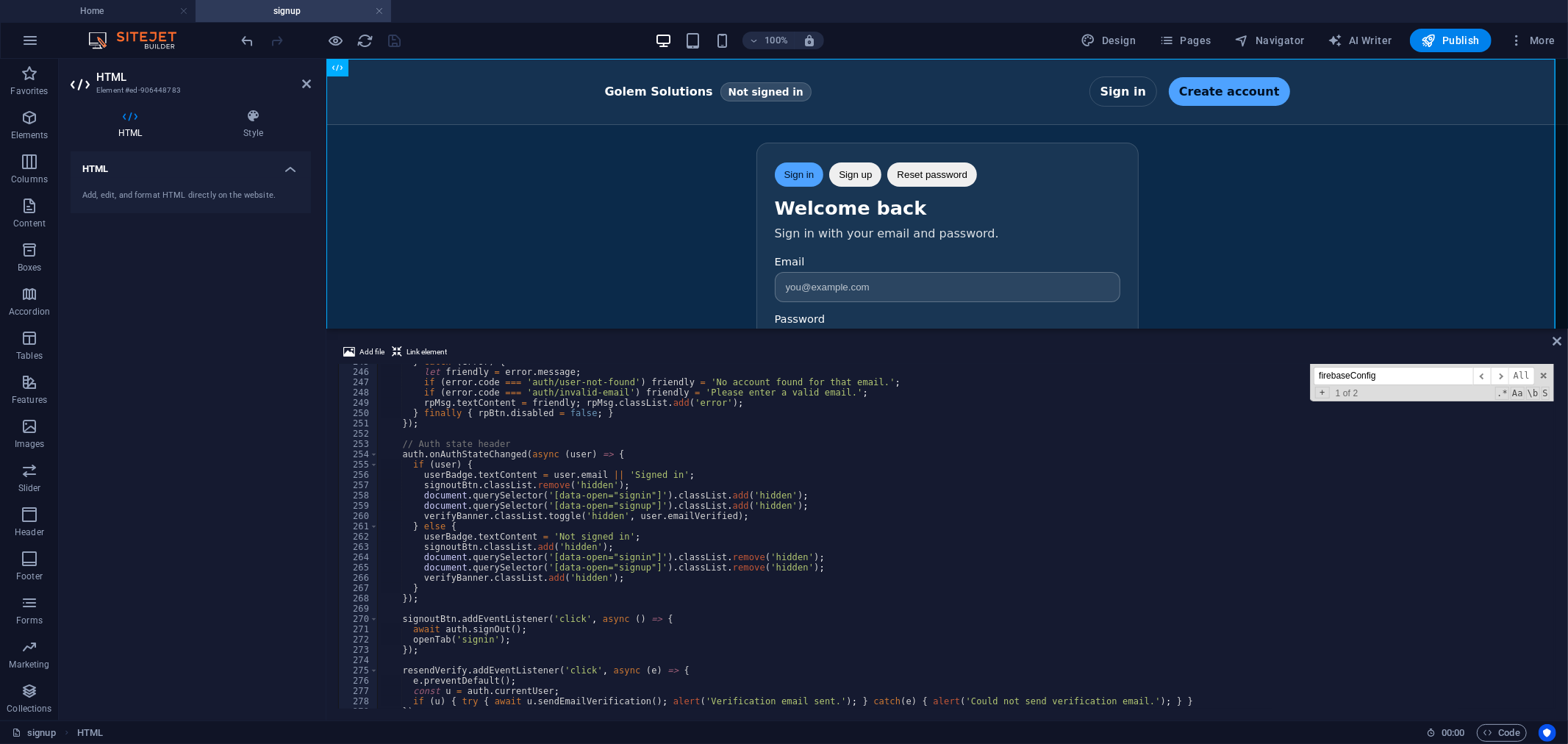
click at [561, 500] on div "} catch ( error ) { let friendly = error . message ; if ( error . code === 'aut…" at bounding box center [966, 538] width 1176 height 365
type textarea "</html>"
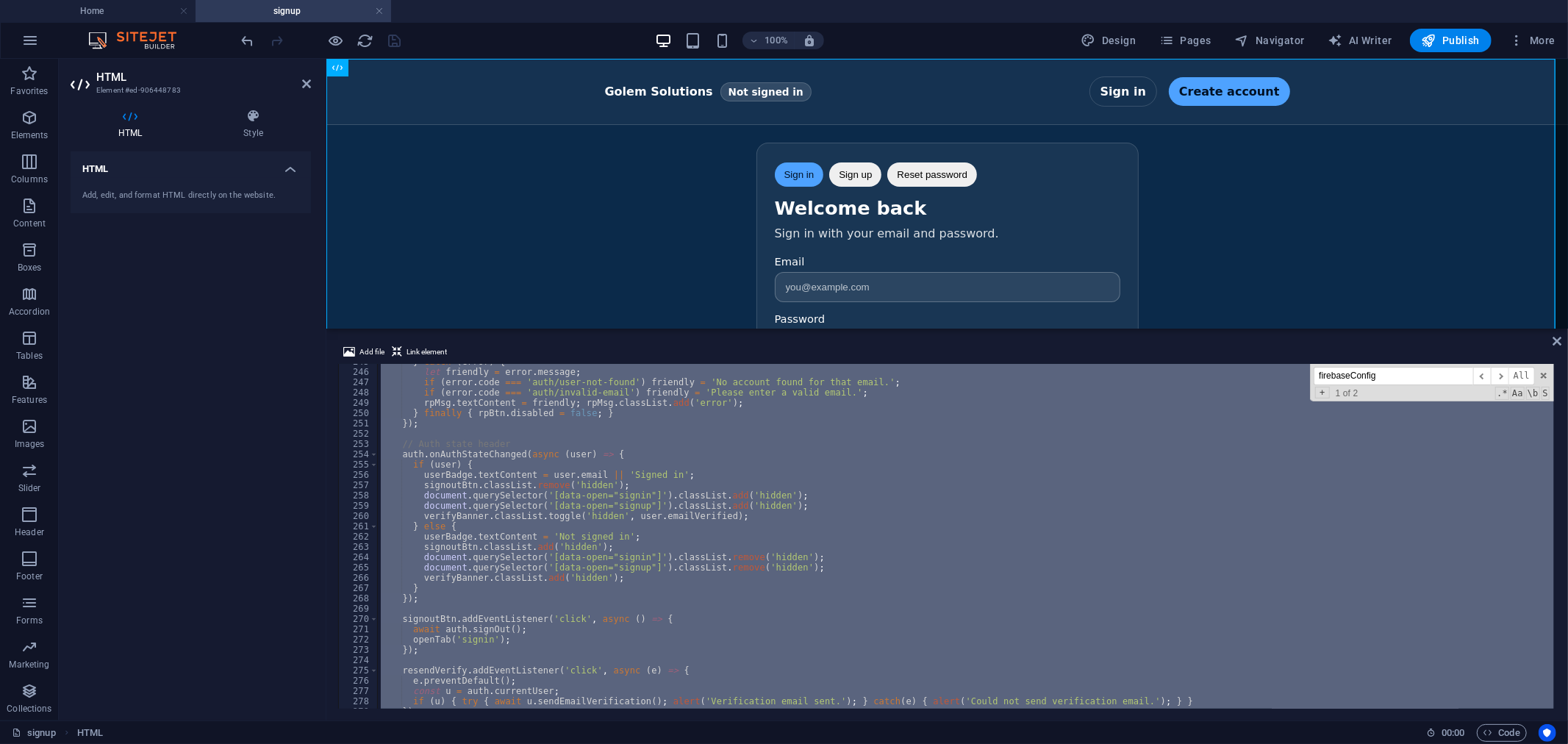
paste textarea
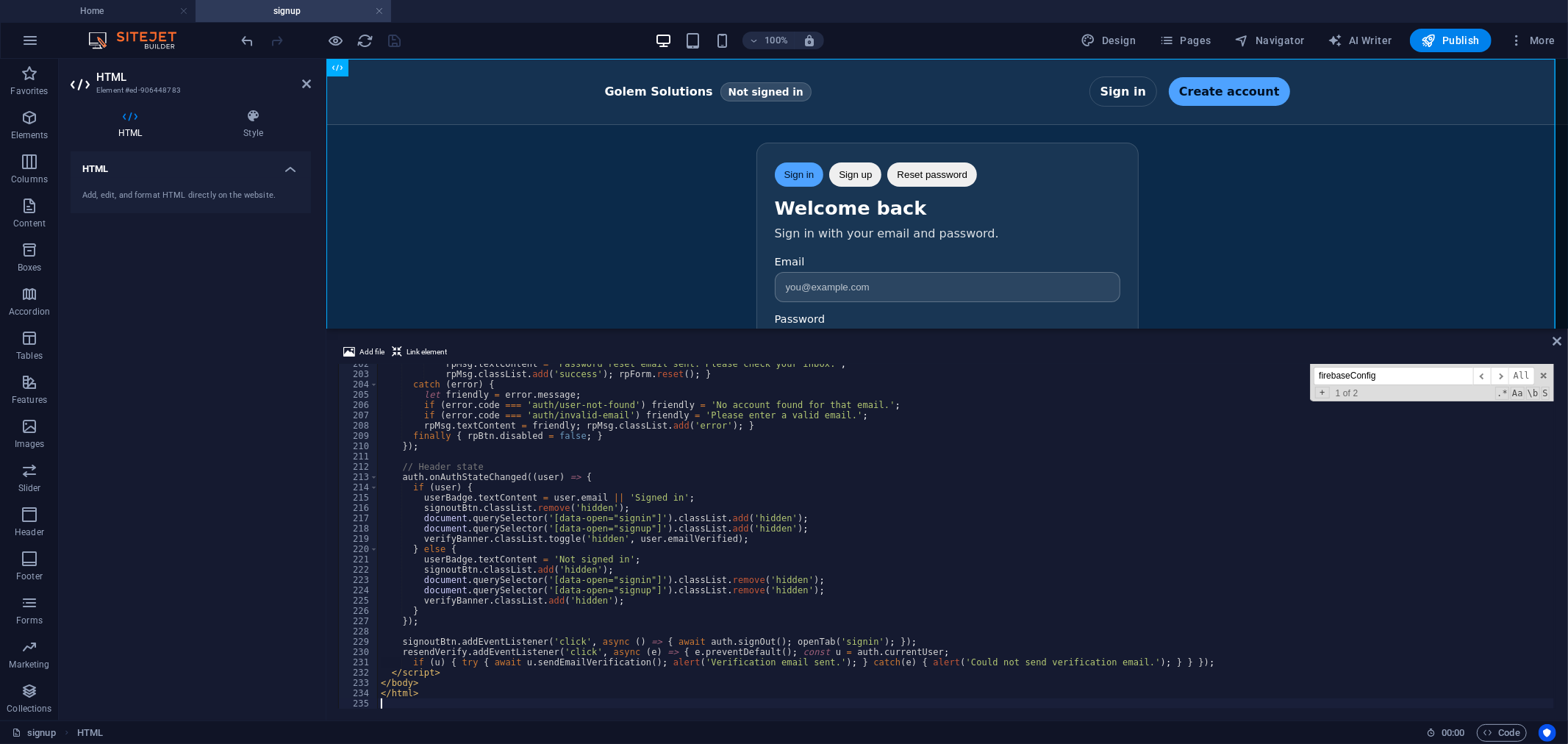
click at [434, 40] on div "100% Design Pages Navigator AI Writer Publish More" at bounding box center [900, 40] width 1323 height 23
click at [397, 37] on icon "save" at bounding box center [395, 40] width 17 height 17
click at [1451, 40] on span "Publish" at bounding box center [1450, 40] width 58 height 15
